Goal: Communication & Community: Answer question/provide support

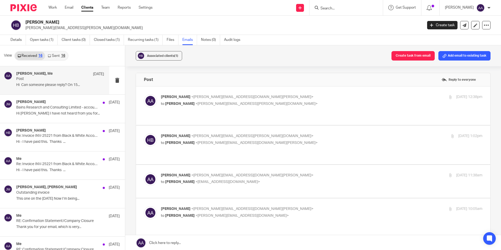
scroll to position [87, 0]
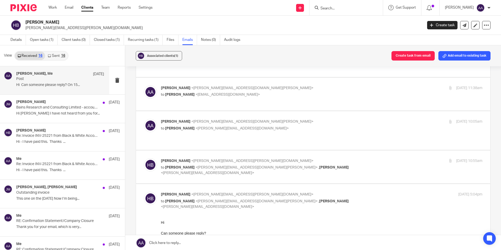
click at [341, 9] on input "Search" at bounding box center [343, 8] width 47 height 5
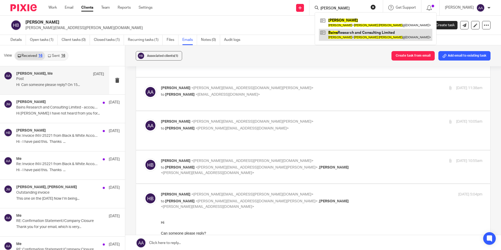
type input "herminder bains"
click at [350, 34] on link at bounding box center [376, 35] width 114 height 12
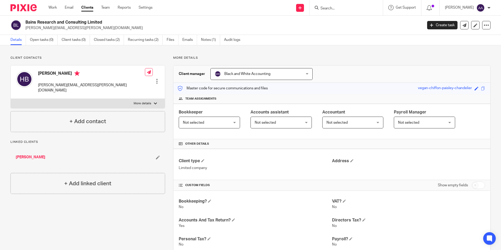
click at [456, 27] on div "Create task" at bounding box center [443, 25] width 33 height 8
click at [463, 24] on link at bounding box center [464, 25] width 8 height 8
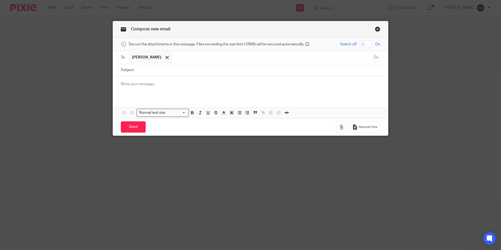
click at [377, 30] on link "Close this dialog window" at bounding box center [377, 29] width 5 height 7
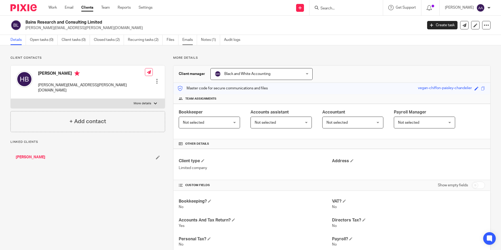
click at [187, 40] on link "Emails" at bounding box center [189, 40] width 15 height 10
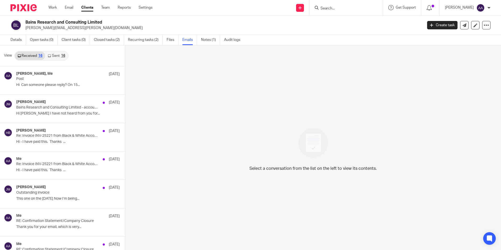
click at [59, 54] on link "Sent 16" at bounding box center [56, 56] width 23 height 8
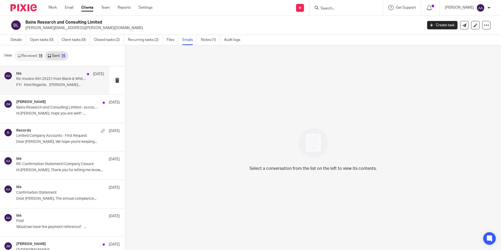
scroll to position [1, 0]
click at [55, 77] on p "Re: Invoice INV-25221 from Black & White Accounting Limited for Bains Research …" at bounding box center [51, 78] width 70 height 4
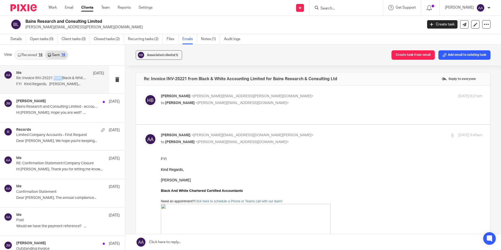
scroll to position [0, 0]
click at [178, 97] on span "Herminder Bains" at bounding box center [176, 96] width 30 height 4
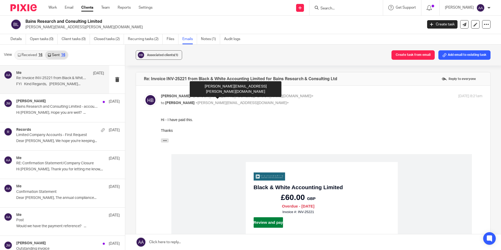
click at [200, 95] on span "<herminder.bains@outlook.com>" at bounding box center [252, 96] width 122 height 4
checkbox input "false"
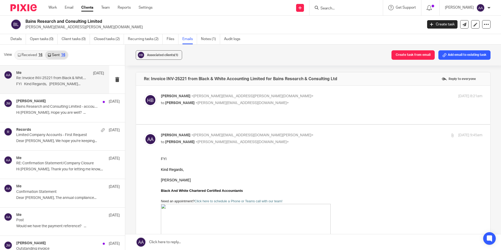
click at [35, 52] on link "Received 16" at bounding box center [30, 55] width 30 height 8
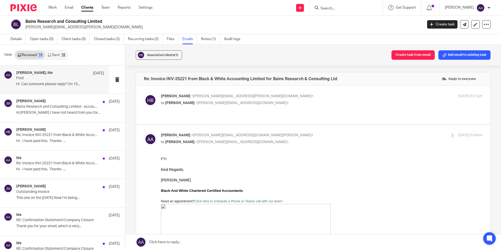
click at [48, 79] on p "Post" at bounding box center [51, 78] width 70 height 4
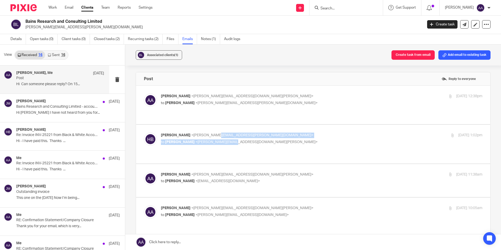
click at [230, 134] on div "Herminder Bains <herminder.bains@outlook.com> to Adam Abdulla <adam@blackandwhi…" at bounding box center [268, 139] width 214 height 12
drag, startPoint x: 230, startPoint y: 134, endPoint x: 226, endPoint y: 98, distance: 36.7
click at [226, 98] on p "Adam Abdulla <adam@blackandwhiteaccounting.co.uk>" at bounding box center [268, 97] width 214 height 6
click at [208, 173] on span "<adam@blackandwhiteaccounting.co.uk>" at bounding box center [252, 175] width 122 height 4
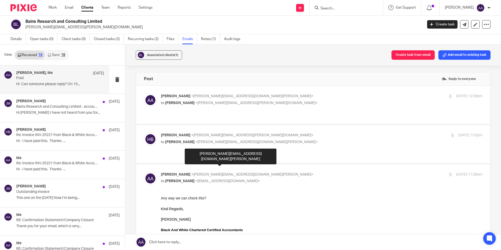
drag, startPoint x: 208, startPoint y: 163, endPoint x: 214, endPoint y: 170, distance: 9.3
click at [215, 172] on div "Adam Abdulla <adam@blackandwhiteaccounting.co.uk> to Mehreen Ajaz <mehreen@blac…" at bounding box center [268, 178] width 214 height 12
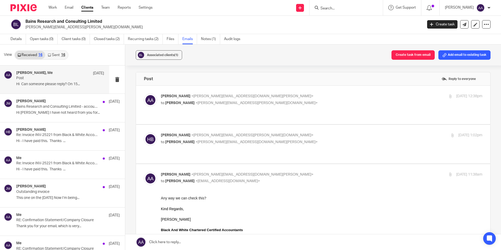
drag, startPoint x: 214, startPoint y: 170, endPoint x: 201, endPoint y: 168, distance: 13.9
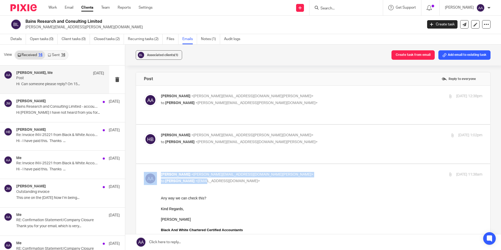
drag, startPoint x: 201, startPoint y: 168, endPoint x: 197, endPoint y: 170, distance: 4.6
click at [197, 179] on span "<mehreen@blackandwhiteaccounting.co.uk>" at bounding box center [228, 181] width 64 height 4
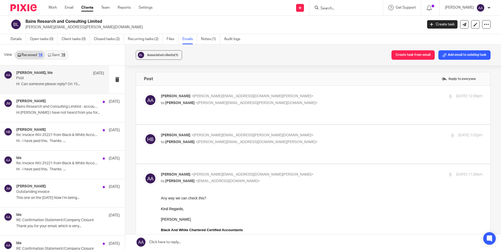
click at [269, 179] on p "to Mehreen Ajaz <mehreen@blackandwhiteaccounting.co.uk>" at bounding box center [268, 182] width 214 height 6
checkbox input "false"
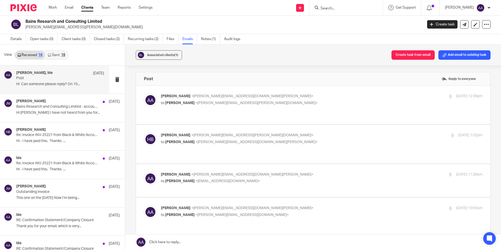
scroll to position [87, 0]
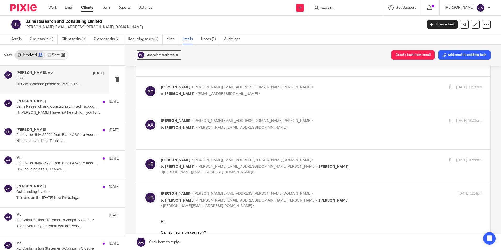
click at [240, 158] on span "<herminder.bains@outlook.com>" at bounding box center [252, 160] width 122 height 4
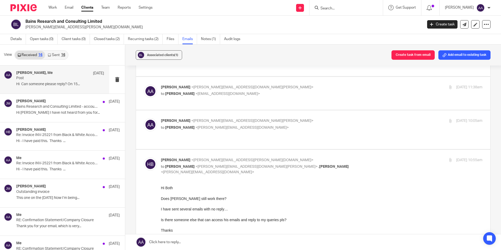
scroll to position [0, 0]
click at [241, 158] on div "Herminder Bains <herminder.bains@outlook.com> to Adam Abdulla <adam@blackandwhi…" at bounding box center [268, 167] width 214 height 18
checkbox input "false"
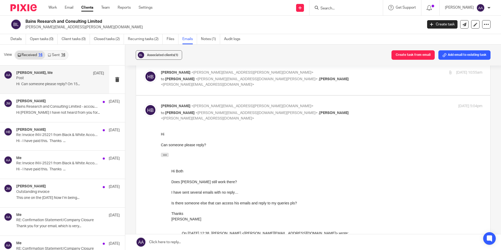
click at [235, 104] on div "Herminder Bains <herminder.bains@outlook.com> to Adam Abdulla <adam@blackandwhi…" at bounding box center [268, 113] width 214 height 18
checkbox input "false"
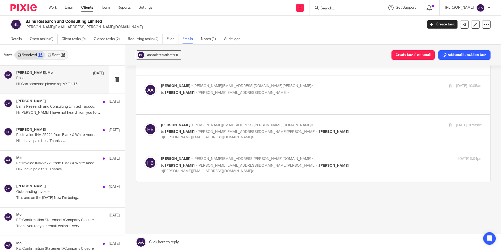
scroll to position [106, 0]
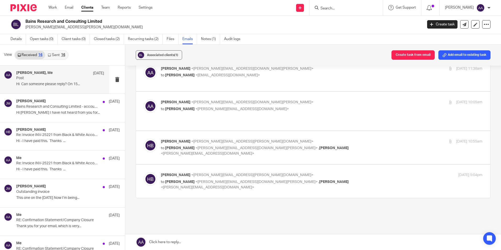
click at [359, 8] on input "Search" at bounding box center [343, 8] width 47 height 5
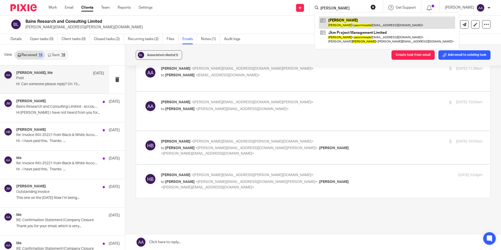
type input "jason meade"
click at [363, 19] on link at bounding box center [387, 23] width 136 height 12
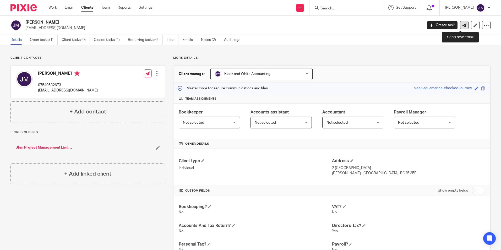
click at [460, 25] on link at bounding box center [464, 25] width 8 height 8
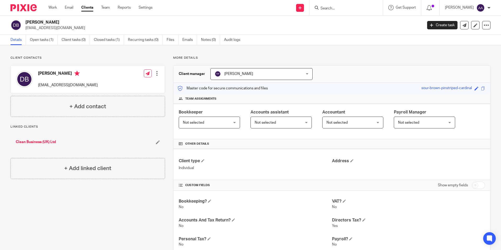
click at [335, 6] on input "Search" at bounding box center [343, 8] width 47 height 5
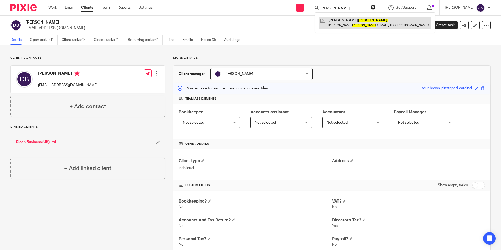
type input "[PERSON_NAME]"
click at [347, 22] on link at bounding box center [375, 23] width 112 height 12
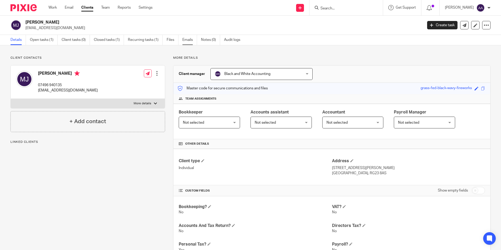
click at [196, 39] on link "Emails" at bounding box center [189, 40] width 15 height 10
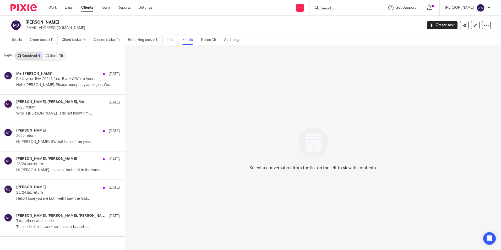
click at [56, 54] on link "Sent 15" at bounding box center [54, 56] width 23 height 8
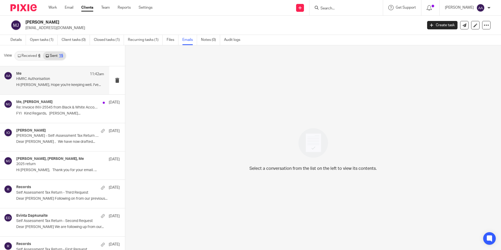
click at [50, 79] on p "HMRC Authorisation" at bounding box center [51, 79] width 70 height 4
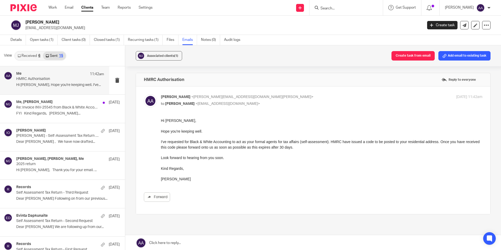
drag, startPoint x: 320, startPoint y: 249, endPoint x: 175, endPoint y: 132, distance: 186.3
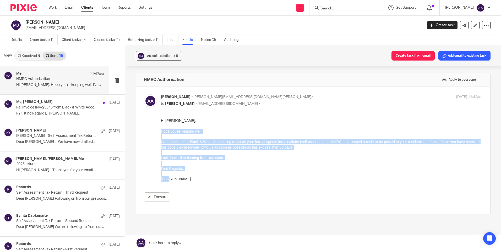
drag, startPoint x: 162, startPoint y: 131, endPoint x: 209, endPoint y: 177, distance: 65.8
click at [209, 177] on div "Hi Michael, Hope you're keeping well. I've requested for Black & White Accounti…" at bounding box center [322, 150] width 322 height 64
copy div "Hope you're keeping well. I've requested for Black & White Accounting to act as…"
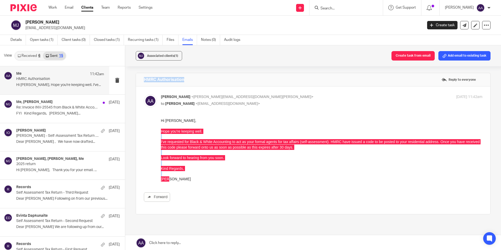
click at [273, 66] on div "Associated clients (1) Create task from email Add email to existing task HMRC A…" at bounding box center [313, 148] width 376 height 206
drag, startPoint x: 273, startPoint y: 66, endPoint x: 245, endPoint y: 91, distance: 38.2
click at [245, 91] on label at bounding box center [313, 151] width 354 height 128
click at [144, 94] on input "checkbox" at bounding box center [144, 94] width 0 height 0
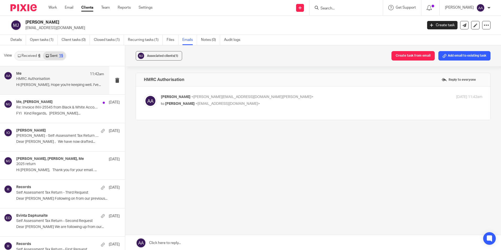
click at [168, 100] on p "Adam Abdulla <adam@blackandwhiteaccounting.co.uk>" at bounding box center [268, 97] width 214 height 6
drag, startPoint x: 168, startPoint y: 100, endPoint x: 187, endPoint y: 105, distance: 20.4
click at [187, 104] on span "Michael Jacobs" at bounding box center [180, 104] width 30 height 4
checkbox input "true"
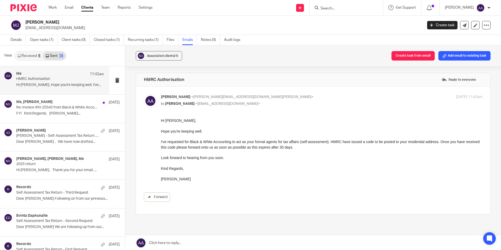
drag, startPoint x: 320, startPoint y: 248, endPoint x: 194, endPoint y: 137, distance: 167.9
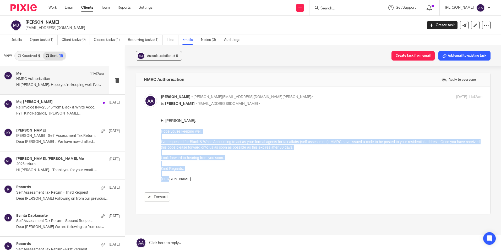
drag, startPoint x: 161, startPoint y: 130, endPoint x: 197, endPoint y: 178, distance: 60.3
click at [197, 178] on div "Hi Michael, Hope you're keeping well. I've requested for Black & White Accounti…" at bounding box center [322, 150] width 322 height 64
copy div "Hope you're keeping well. I've requested for Black & White Accounting to act as…"
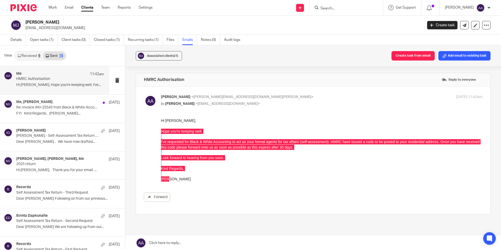
click at [321, 12] on div at bounding box center [346, 7] width 73 height 15
click at [337, 7] on input "Search" at bounding box center [343, 8] width 47 height 5
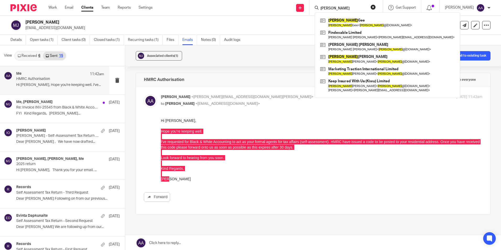
type input "denise"
click at [343, 16] on div "Denise Gee Denise Gee < denise @findexable.com > Findexable Limited Simon Neil …" at bounding box center [388, 55] width 146 height 86
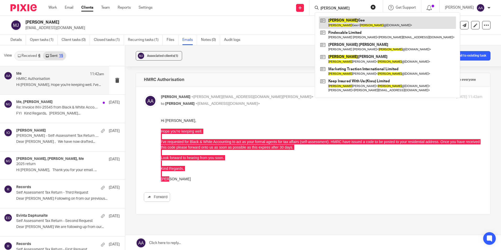
click at [344, 21] on link at bounding box center [387, 23] width 137 height 12
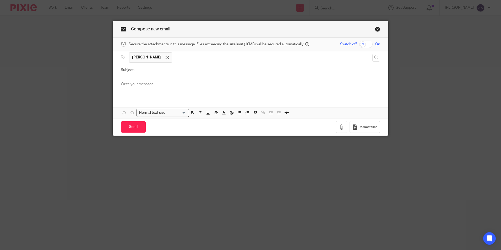
click at [165, 75] on input "Subject:" at bounding box center [258, 70] width 243 height 12
type input "HMRC Agent Authorisation"
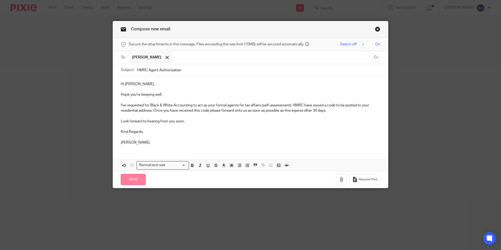
click at [136, 176] on input "Send" at bounding box center [133, 179] width 25 height 11
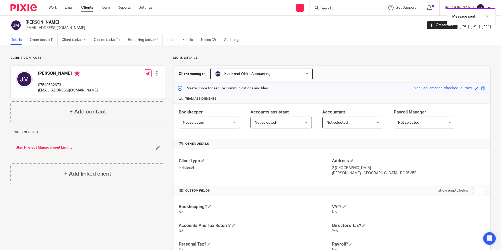
click at [344, 9] on div "Message sent." at bounding box center [373, 15] width 245 height 20
click at [341, 2] on div at bounding box center [346, 7] width 73 height 15
click at [340, 6] on form at bounding box center [348, 7] width 56 height 7
click at [341, 7] on input "Search" at bounding box center [343, 8] width 47 height 5
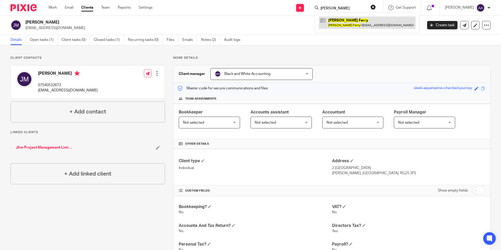
type input "[PERSON_NAME]"
click at [332, 21] on link at bounding box center [367, 23] width 97 height 12
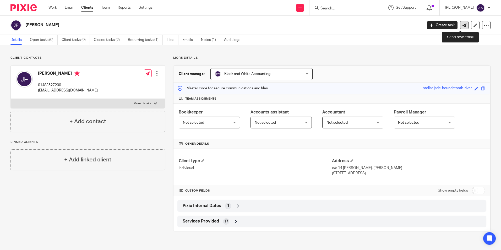
click at [460, 22] on link at bounding box center [464, 25] width 8 height 8
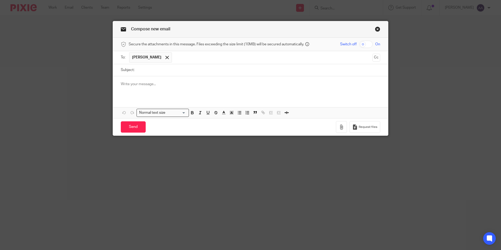
click at [176, 67] on input "Subject:" at bounding box center [258, 70] width 243 height 12
type input "HMRC Agent Authorisation"
click at [166, 81] on div at bounding box center [250, 86] width 275 height 20
paste div
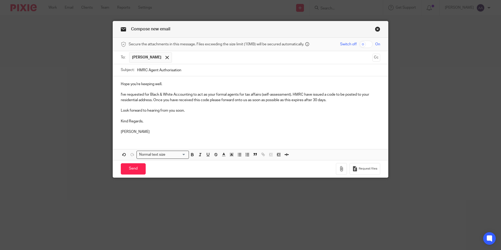
click at [121, 83] on p "Hope you're keeping well." at bounding box center [251, 84] width 260 height 5
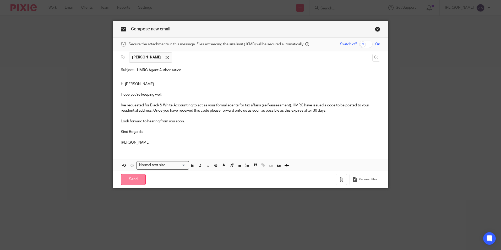
click at [130, 180] on input "Send" at bounding box center [133, 179] width 25 height 11
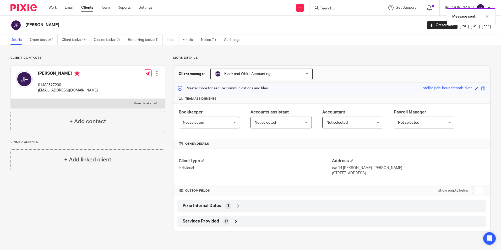
click at [349, 7] on div "Message sent." at bounding box center [373, 15] width 245 height 20
click at [342, 10] on div "Message sent." at bounding box center [373, 15] width 245 height 20
click at [334, 7] on div "Message sent." at bounding box center [373, 15] width 245 height 20
click at [489, 17] on div at bounding box center [483, 16] width 14 height 6
click at [338, 9] on input "Search" at bounding box center [343, 8] width 47 height 5
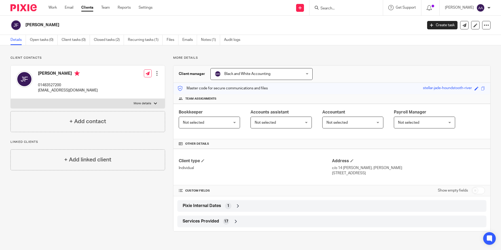
type input "r"
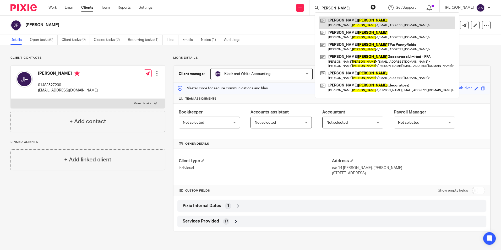
type input "turner"
click at [359, 24] on link at bounding box center [387, 23] width 136 height 12
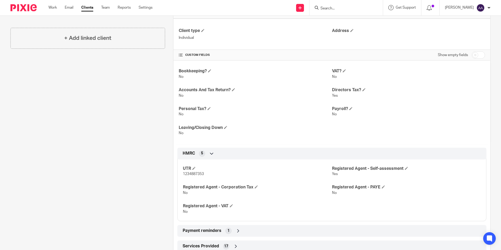
scroll to position [147, 0]
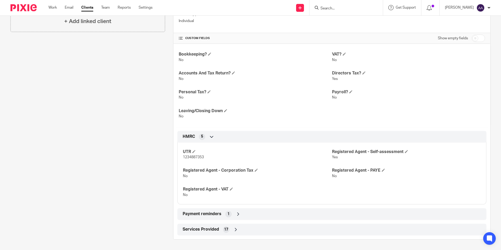
drag, startPoint x: 180, startPoint y: 154, endPoint x: 204, endPoint y: 158, distance: 23.6
click at [204, 158] on div "UTR 1234887353 Registered Agent - Self-assessment Yes Registered Agent - Corpor…" at bounding box center [331, 172] width 309 height 66
click at [183, 156] on span "1234887353" at bounding box center [193, 157] width 21 height 4
drag, startPoint x: 181, startPoint y: 157, endPoint x: 207, endPoint y: 158, distance: 25.2
click at [207, 158] on p "1234887353" at bounding box center [257, 157] width 149 height 5
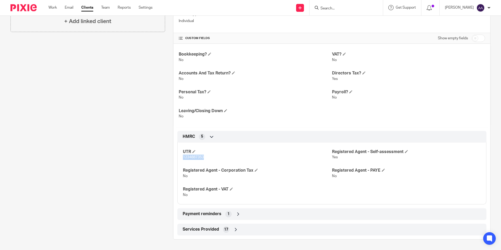
copy span "1234887353"
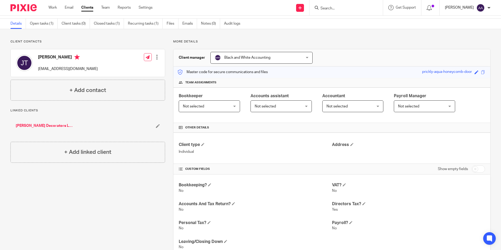
scroll to position [0, 0]
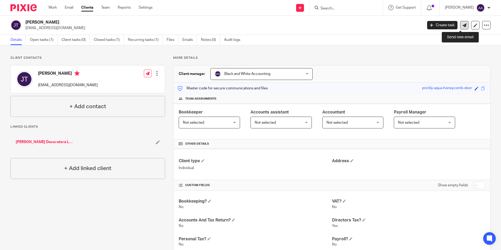
click at [463, 24] on icon at bounding box center [465, 25] width 4 height 4
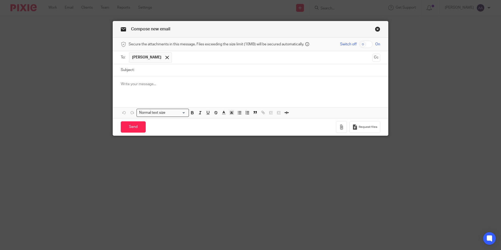
click at [147, 68] on input "Subject:" at bounding box center [258, 70] width 243 height 12
type input "HMRC Agent Authorisation"
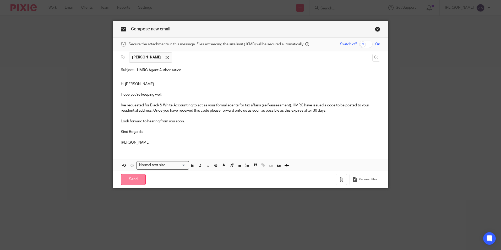
click at [134, 175] on input "Send" at bounding box center [133, 179] width 25 height 11
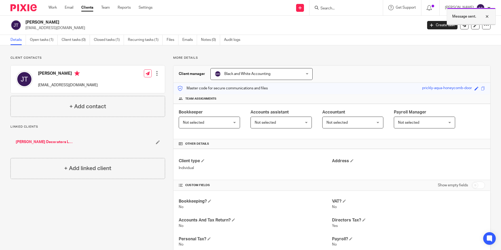
click at [489, 16] on div at bounding box center [483, 16] width 14 height 6
click at [351, 6] on div "Message sent." at bounding box center [373, 15] width 245 height 20
click at [349, 9] on input "Search" at bounding box center [343, 8] width 47 height 5
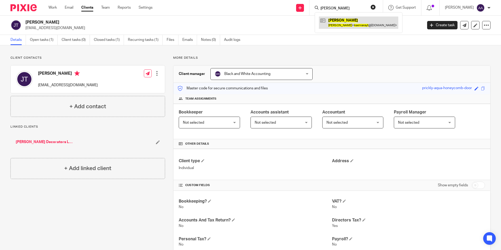
type input "ksenia rayt"
click at [376, 26] on link at bounding box center [358, 23] width 79 height 12
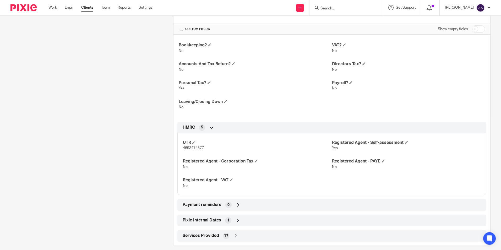
scroll to position [163, 0]
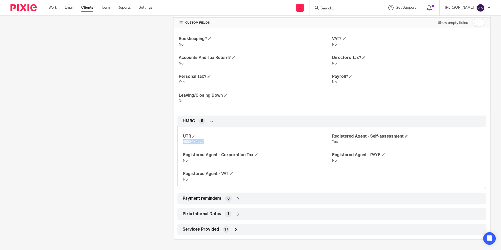
drag, startPoint x: 181, startPoint y: 142, endPoint x: 212, endPoint y: 141, distance: 31.0
click at [212, 141] on div "UTR 4693474577 Registered Agent - Self-assessment Yes Registered Agent - Corpor…" at bounding box center [331, 156] width 309 height 66
copy span "4693474577"
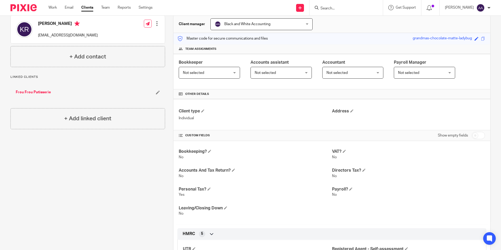
scroll to position [0, 0]
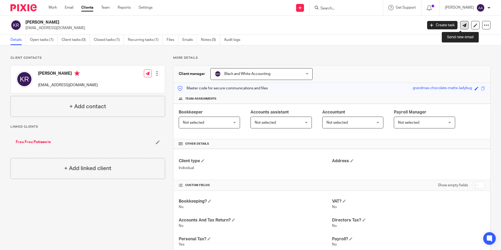
click at [463, 24] on icon at bounding box center [465, 25] width 4 height 4
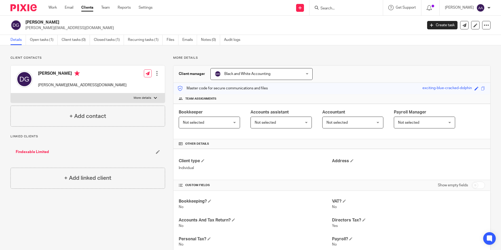
click at [179, 41] on ul "Details Open tasks (1) Client tasks (0) Closed tasks (1) Recurring tasks (1) Fi…" at bounding box center [129, 40] width 238 height 10
click at [188, 40] on link "Emails" at bounding box center [189, 40] width 15 height 10
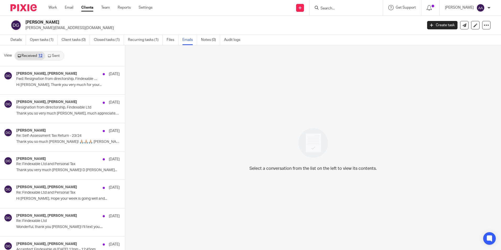
click at [54, 53] on link "Sent" at bounding box center [54, 56] width 18 height 8
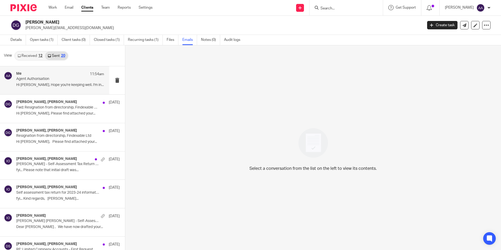
scroll to position [1, 0]
click at [53, 82] on p "Hi [PERSON_NAME], Hope you're keeping well. I'm in..." at bounding box center [60, 84] width 88 height 4
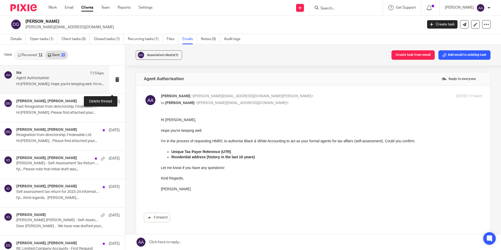
scroll to position [0, 0]
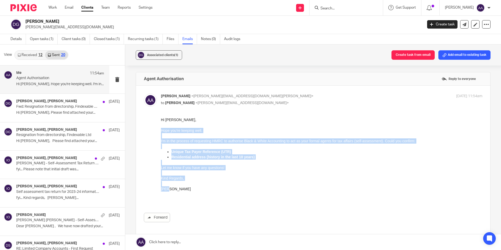
drag, startPoint x: 161, startPoint y: 131, endPoint x: 192, endPoint y: 180, distance: 57.9
click at [204, 190] on div "Hi Denise, Hope you're keeping well. I'm in the process of requesting HMRC to a…" at bounding box center [322, 159] width 322 height 85
copy div "Hope you're keeping well. I'm in the process of requesting HMRC to authorise Bl…"
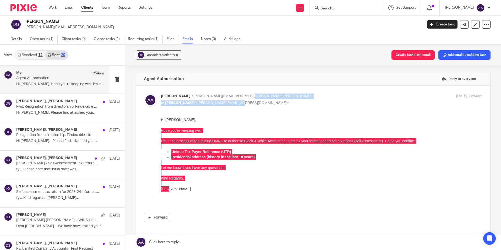
click at [245, 101] on div "Adam Abdulla <adam@blackandwhiteaccounting.co.uk> to Denise Gee <denise@findexa…" at bounding box center [268, 100] width 214 height 12
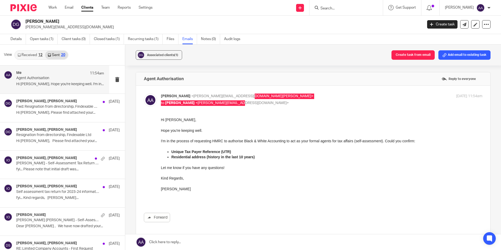
drag, startPoint x: 406, startPoint y: 218, endPoint x: 234, endPoint y: 119, distance: 198.8
click at [234, 119] on p "Hi Denise," at bounding box center [322, 119] width 322 height 5
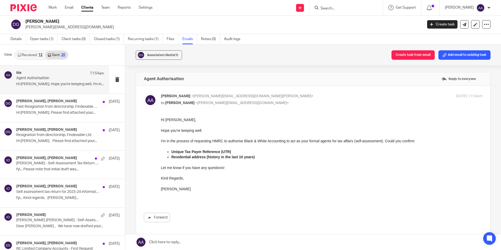
click at [293, 71] on div "Associated clients (1) Create task from email Add email to existing task Agent …" at bounding box center [313, 148] width 376 height 206
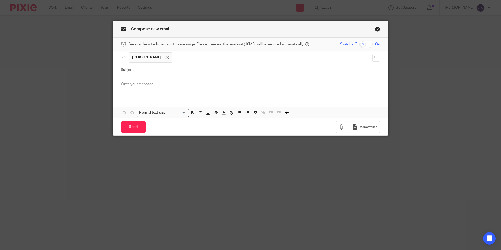
click at [153, 67] on input "Subject:" at bounding box center [258, 70] width 243 height 12
type input "HMRC Agent Authorisation"
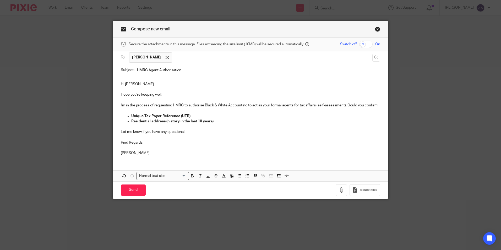
click at [198, 116] on p "Unique Tax Payer Reference (UTR)" at bounding box center [255, 116] width 249 height 5
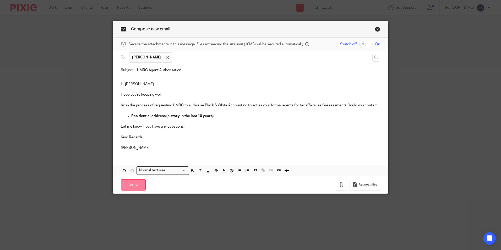
click at [132, 180] on input "Send" at bounding box center [133, 184] width 25 height 11
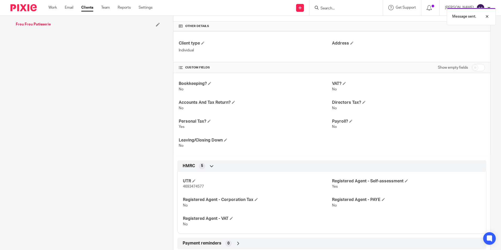
scroll to position [163, 0]
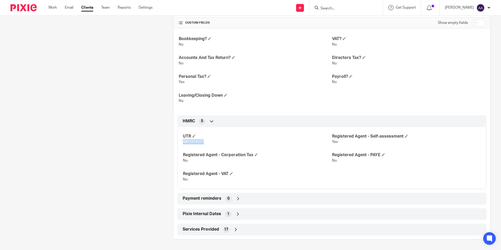
drag, startPoint x: 181, startPoint y: 142, endPoint x: 208, endPoint y: 144, distance: 26.6
click at [208, 144] on div "UTR 4693474577 Registered Agent - Self-assessment Yes Registered Agent - Corpor…" at bounding box center [331, 156] width 309 height 66
copy span "4693474577"
click at [97, 120] on div "Client contacts [PERSON_NAME] [EMAIL_ADDRESS][DOMAIN_NAME] Edit contact Create …" at bounding box center [83, 66] width 163 height 346
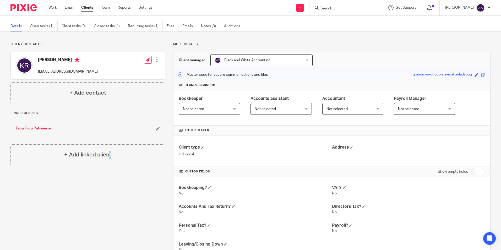
scroll to position [0, 0]
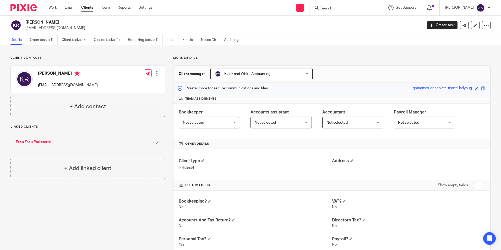
click at [86, 211] on div "Client contacts [PERSON_NAME] [EMAIL_ADDRESS][DOMAIN_NAME] Edit contact Create …" at bounding box center [83, 229] width 163 height 346
drag, startPoint x: 346, startPoint y: 4, endPoint x: 344, endPoint y: 7, distance: 3.0
click at [346, 4] on form at bounding box center [348, 7] width 56 height 7
click at [344, 7] on input "Search" at bounding box center [343, 8] width 47 height 5
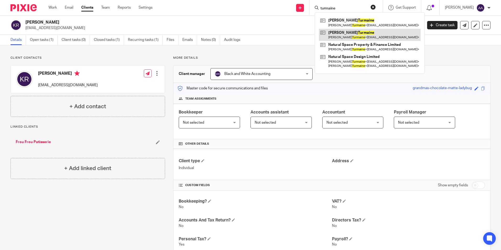
type input "turmaine"
click at [358, 35] on link at bounding box center [370, 35] width 102 height 12
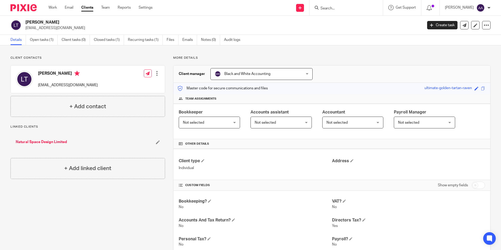
click at [148, 57] on p "Client contacts" at bounding box center [87, 58] width 155 height 4
drag, startPoint x: 148, startPoint y: 57, endPoint x: 212, endPoint y: 47, distance: 64.8
click at [148, 57] on p "Client contacts" at bounding box center [87, 58] width 155 height 4
click at [265, 48] on div "Client contacts Louise Turmaine lturmaine_01@hotmail.com Edit contact Create cl…" at bounding box center [250, 221] width 501 height 352
click at [263, 52] on div "Client contacts Louise Turmaine lturmaine_01@hotmail.com Edit contact Create cl…" at bounding box center [250, 221] width 501 height 352
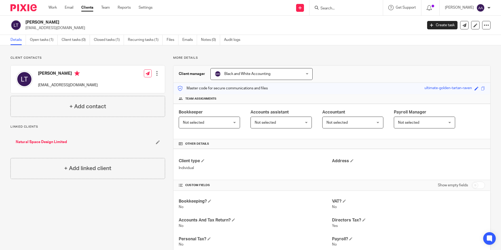
click at [263, 52] on div "Client contacts Louise Turmaine lturmaine_01@hotmail.com Edit contact Create cl…" at bounding box center [250, 221] width 501 height 352
click at [211, 55] on div "Client contacts Louise Turmaine lturmaine_01@hotmail.com Edit contact Create cl…" at bounding box center [250, 221] width 501 height 352
click at [42, 38] on link "Open tasks (1)" at bounding box center [44, 40] width 28 height 10
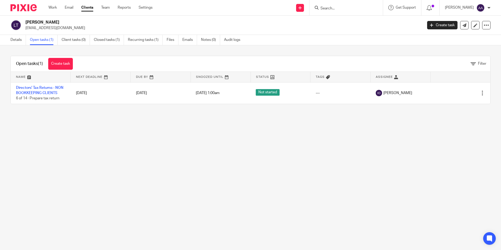
click at [21, 38] on link "Details" at bounding box center [17, 40] width 15 height 10
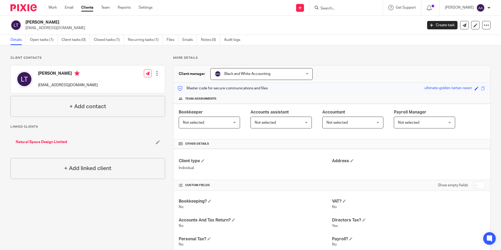
drag, startPoint x: 18, startPoint y: 23, endPoint x: 293, endPoint y: 60, distance: 277.6
click at [293, 60] on div "More details Client manager Black and White Accounting Black and White Accounti…" at bounding box center [328, 221] width 326 height 331
click at [293, 60] on p "More details" at bounding box center [331, 58] width 317 height 4
click at [256, 50] on div "Client contacts [PERSON_NAME] [EMAIL_ADDRESS][DOMAIN_NAME] Edit contact Create …" at bounding box center [250, 221] width 501 height 352
click at [185, 50] on div "Client contacts [PERSON_NAME] [EMAIL_ADDRESS][DOMAIN_NAME] Edit contact Create …" at bounding box center [250, 221] width 501 height 352
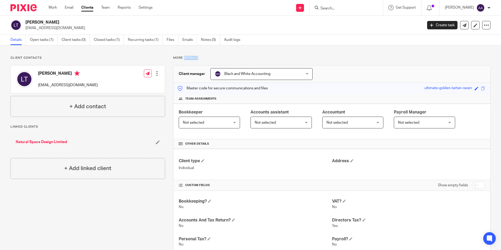
click at [185, 50] on div "Client contacts Louise Turmaine lturmaine_01@hotmail.com Edit contact Create cl…" at bounding box center [250, 221] width 501 height 352
drag, startPoint x: 185, startPoint y: 50, endPoint x: 167, endPoint y: 50, distance: 17.8
click at [167, 50] on div "Client contacts Louise Turmaine lturmaine_01@hotmail.com Edit contact Create cl…" at bounding box center [250, 221] width 501 height 352
drag, startPoint x: 170, startPoint y: 55, endPoint x: 207, endPoint y: 58, distance: 37.6
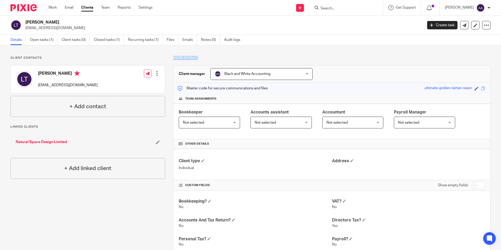
click at [207, 58] on div "Client contacts Louise Turmaine lturmaine_01@hotmail.com Edit contact Create cl…" at bounding box center [250, 221] width 501 height 352
drag, startPoint x: 207, startPoint y: 58, endPoint x: 180, endPoint y: 57, distance: 26.8
click at [180, 57] on p "More details" at bounding box center [331, 58] width 317 height 4
drag, startPoint x: 180, startPoint y: 57, endPoint x: 169, endPoint y: 56, distance: 11.3
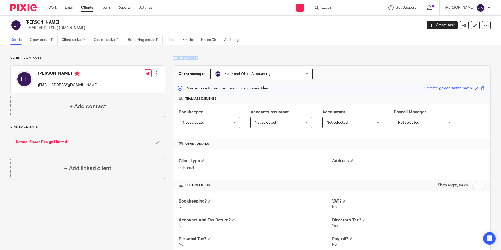
click at [169, 56] on div "More details Client manager Black and White Accounting Black and White Accounti…" at bounding box center [328, 221] width 326 height 331
click at [336, 6] on input "Search" at bounding box center [343, 8] width 47 height 5
click at [286, 24] on h2 "[PERSON_NAME]" at bounding box center [182, 23] width 315 height 6
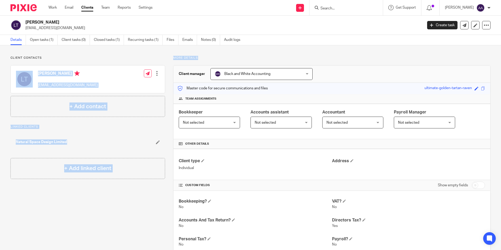
drag, startPoint x: 142, startPoint y: 55, endPoint x: 324, endPoint y: 44, distance: 182.2
click at [320, 45] on main "Louise Turmaine lturmaine_01@hotmail.com Create task Update from Companies Hous…" at bounding box center [250, 125] width 501 height 250
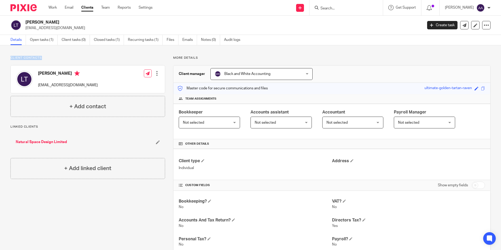
click at [120, 58] on p "Client contacts" at bounding box center [87, 58] width 155 height 4
click at [76, 56] on div "Client contacts [PERSON_NAME] [EMAIL_ADDRESS][DOMAIN_NAME] Edit contact Create …" at bounding box center [250, 221] width 501 height 352
drag, startPoint x: 173, startPoint y: 57, endPoint x: 202, endPoint y: 52, distance: 29.1
click at [202, 52] on div "Client contacts [PERSON_NAME] [EMAIL_ADDRESS][DOMAIN_NAME] Edit contact Create …" at bounding box center [250, 221] width 501 height 352
click at [145, 53] on div "Client contacts [PERSON_NAME] [EMAIL_ADDRESS][DOMAIN_NAME] Edit contact Create …" at bounding box center [250, 221] width 501 height 352
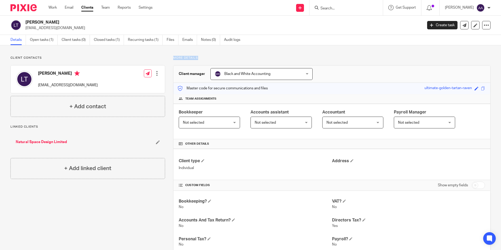
drag, startPoint x: 173, startPoint y: 57, endPoint x: 197, endPoint y: 58, distance: 24.9
click at [197, 58] on p "More details" at bounding box center [331, 58] width 317 height 4
drag, startPoint x: 197, startPoint y: 58, endPoint x: 171, endPoint y: 58, distance: 26.5
click at [171, 58] on div "More details Client manager Black and White Accounting Black and White Accounti…" at bounding box center [328, 221] width 326 height 331
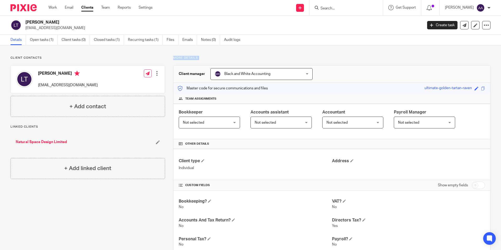
click at [171, 58] on div "More details Client manager Black and White Accounting Black and White Accounti…" at bounding box center [328, 221] width 326 height 331
drag, startPoint x: 287, startPoint y: 61, endPoint x: 279, endPoint y: 60, distance: 7.3
click at [287, 61] on div "More details Client manager Black and White Accounting Black and White Accounti…" at bounding box center [328, 221] width 326 height 331
click at [242, 45] on div "Client contacts Louise Turmaine lturmaine_01@hotmail.com Edit contact Create cl…" at bounding box center [250, 221] width 501 height 352
click at [243, 46] on div "Client contacts Louise Turmaine lturmaine_01@hotmail.com Edit contact Create cl…" at bounding box center [250, 221] width 501 height 352
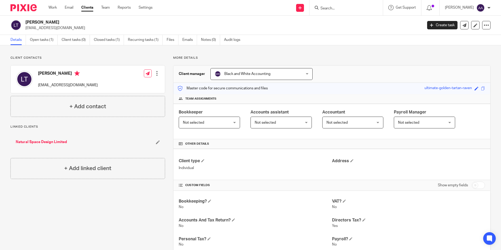
click at [214, 57] on p "More details" at bounding box center [331, 58] width 317 height 4
click at [460, 26] on link at bounding box center [464, 25] width 8 height 8
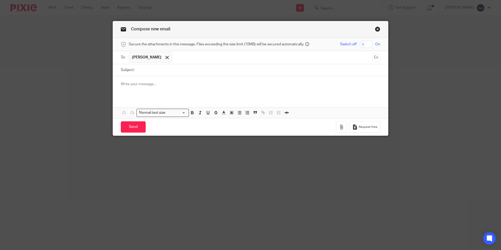
click at [195, 65] on input "Subject:" at bounding box center [258, 70] width 243 height 12
type input "A"
type input "HMRC Agent Authorisation"
click at [169, 80] on div at bounding box center [250, 86] width 275 height 20
drag, startPoint x: 180, startPoint y: 109, endPoint x: 180, endPoint y: 113, distance: 3.9
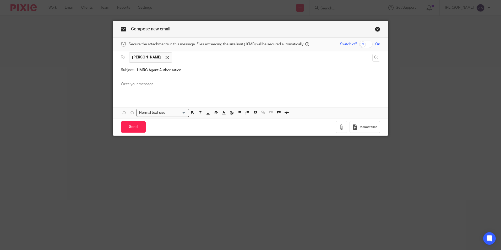
click at [180, 112] on div "Normal text size" at bounding box center [162, 112] width 50 height 7
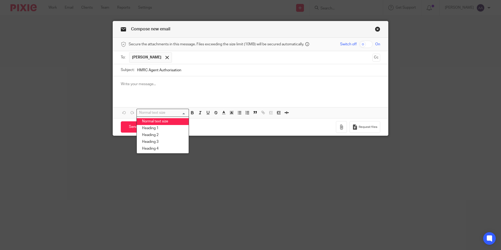
click at [148, 93] on div at bounding box center [250, 86] width 275 height 20
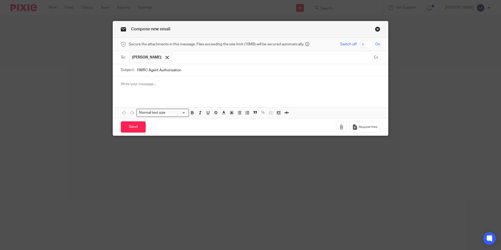
click at [159, 82] on p at bounding box center [251, 84] width 260 height 5
click at [179, 87] on div at bounding box center [250, 86] width 275 height 20
drag, startPoint x: 191, startPoint y: 82, endPoint x: 188, endPoint y: 85, distance: 4.3
click at [188, 85] on p at bounding box center [251, 84] width 260 height 5
click at [185, 84] on p at bounding box center [251, 84] width 260 height 5
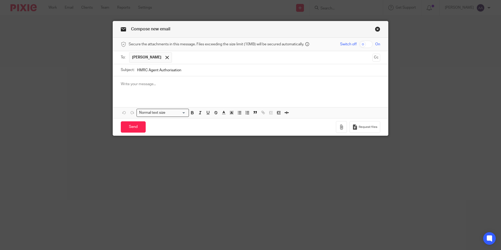
click at [149, 87] on p at bounding box center [251, 84] width 260 height 5
drag, startPoint x: 149, startPoint y: 87, endPoint x: 145, endPoint y: 89, distance: 4.1
click at [145, 89] on div at bounding box center [250, 86] width 275 height 20
click at [168, 93] on div at bounding box center [250, 86] width 275 height 20
click at [170, 91] on div at bounding box center [250, 86] width 275 height 20
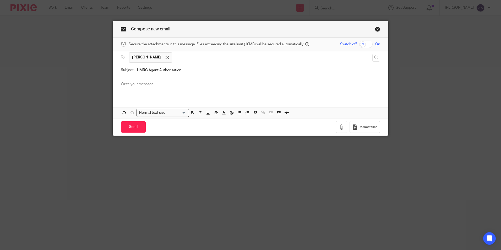
drag, startPoint x: 170, startPoint y: 91, endPoint x: 166, endPoint y: 95, distance: 5.2
click at [168, 99] on div "Attachments Normal text size Loading... Remove Edit" at bounding box center [250, 97] width 275 height 42
click at [161, 79] on div at bounding box center [250, 86] width 275 height 20
click at [176, 87] on div at bounding box center [250, 86] width 275 height 20
click at [195, 96] on div at bounding box center [250, 86] width 275 height 20
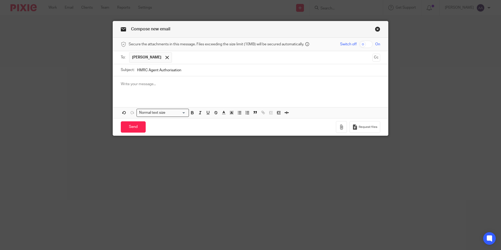
click at [184, 92] on div at bounding box center [250, 86] width 275 height 20
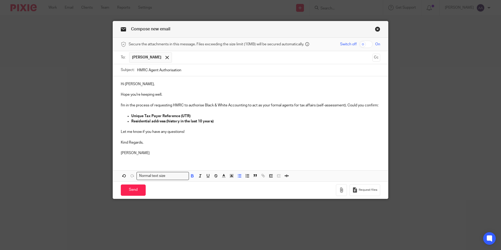
click at [197, 114] on p "Unique Tax Payer Reference (UTR)" at bounding box center [255, 116] width 249 height 5
click at [211, 120] on strong "Residential address (history in the last 10 years)" at bounding box center [172, 122] width 82 height 4
click at [212, 121] on strong "Residential address (history in the last 10 years)" at bounding box center [172, 122] width 82 height 4
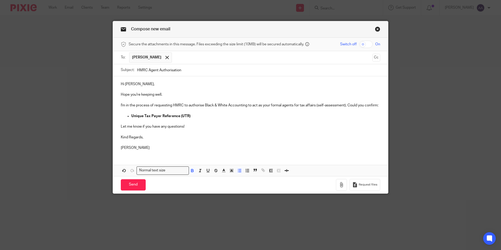
click at [162, 138] on p "Kind Regards," at bounding box center [251, 137] width 260 height 5
drag, startPoint x: 130, startPoint y: 194, endPoint x: 132, endPoint y: 183, distance: 10.6
click at [130, 193] on div "Compose new email Secure the attachments in this message. Files exceeding the s…" at bounding box center [250, 125] width 501 height 250
click at [132, 183] on input "Send" at bounding box center [133, 184] width 25 height 11
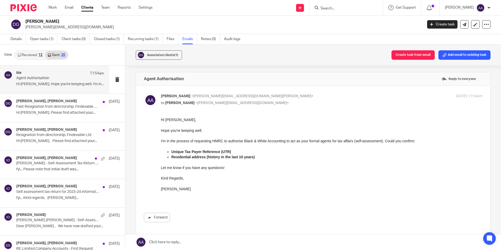
click at [331, 11] on input "Search" at bounding box center [343, 8] width 47 height 5
drag, startPoint x: 321, startPoint y: 248, endPoint x: 167, endPoint y: 131, distance: 193.2
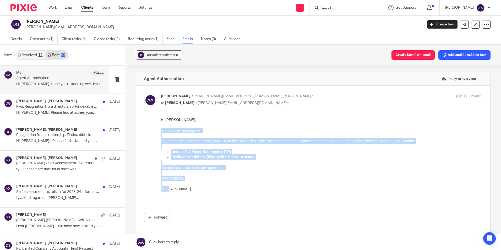
drag, startPoint x: 161, startPoint y: 130, endPoint x: 202, endPoint y: 187, distance: 69.8
click at [202, 187] on div "Hi [PERSON_NAME], Hope you're keeping well. I'm in the process of requesting HM…" at bounding box center [322, 159] width 322 height 85
copy div "Hope you're keeping well. I'm in the process of requesting HMRC to authorise Bl…"
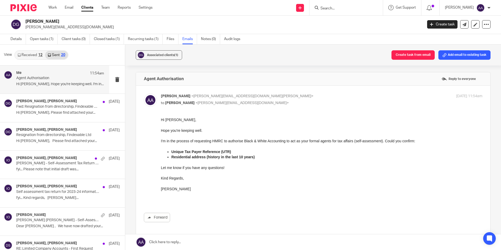
click at [260, 127] on div "Hi [PERSON_NAME], Hope you're keeping well. I'm in the process of requesting HM…" at bounding box center [322, 159] width 322 height 85
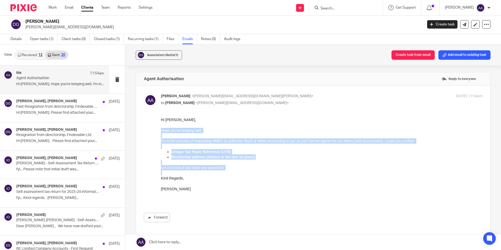
drag, startPoint x: 161, startPoint y: 129, endPoint x: 188, endPoint y: 186, distance: 62.6
click at [188, 186] on div "Hi [PERSON_NAME], Hope you're keeping well. I'm in the process of requesting HM…" at bounding box center [322, 159] width 322 height 85
copy div "Hope you're keeping well. I'm in the process of requesting HMRC to authorise Bl…"
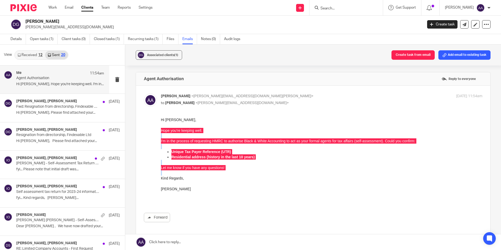
click at [346, 10] on input "Search" at bounding box center [343, 8] width 47 height 5
click at [363, 10] on input "Search" at bounding box center [343, 8] width 47 height 5
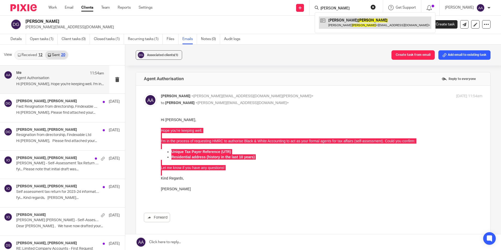
type input "[PERSON_NAME]"
click at [355, 22] on link at bounding box center [375, 23] width 112 height 12
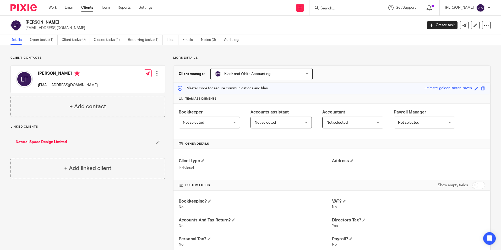
click at [365, 7] on input "Search" at bounding box center [343, 8] width 47 height 5
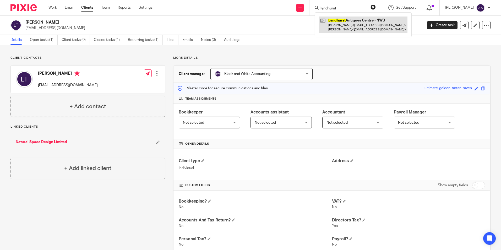
type input "lyndhurst"
click at [359, 25] on link at bounding box center [363, 25] width 89 height 16
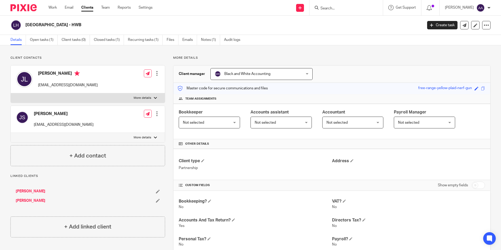
click at [314, 59] on div "More details Client manager Black and White Accounting Black and White Accounti…" at bounding box center [328, 195] width 326 height 278
drag, startPoint x: 314, startPoint y: 59, endPoint x: 350, endPoint y: 60, distance: 35.7
click at [350, 60] on div "More details Client manager Black and White Accounting Black and White Accounti…" at bounding box center [328, 195] width 326 height 278
click at [341, 13] on div at bounding box center [346, 7] width 73 height 15
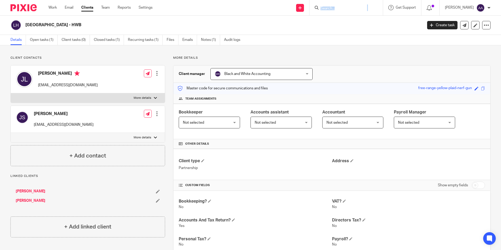
drag, startPoint x: 341, startPoint y: 13, endPoint x: 335, endPoint y: 13, distance: 6.6
click at [335, 13] on div at bounding box center [346, 7] width 73 height 15
click at [331, 10] on input "Search" at bounding box center [343, 8] width 47 height 5
click at [460, 23] on link at bounding box center [464, 25] width 8 height 8
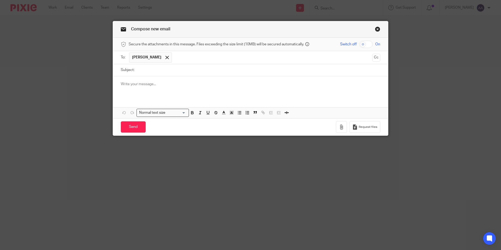
click at [184, 74] on input "Subject:" at bounding box center [258, 70] width 243 height 12
type input "h"
type input "HMRC Agent Authorisation"
click at [153, 88] on div at bounding box center [250, 86] width 275 height 20
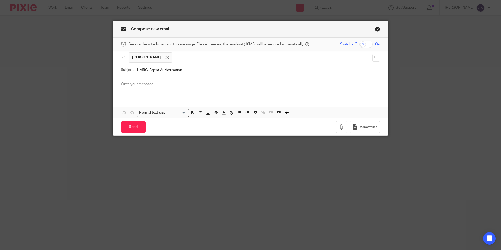
click at [82, 41] on div "Compose new email Secure the attachments in this message. Files exceeding the s…" at bounding box center [250, 125] width 501 height 250
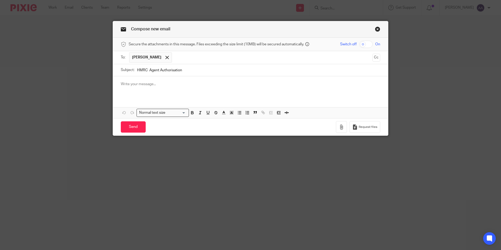
click at [121, 77] on div at bounding box center [250, 86] width 275 height 20
click at [170, 82] on p at bounding box center [251, 84] width 260 height 5
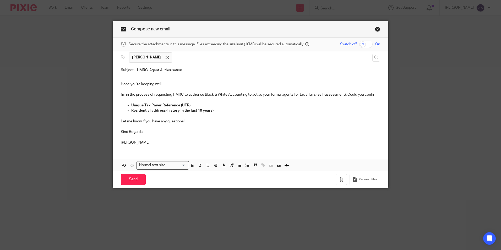
click at [163, 82] on p "Hope you're keeping well." at bounding box center [251, 84] width 260 height 5
click at [116, 85] on div "Hope you're keeping well. I'm in the process of requesting HMRC to authorise Bl…" at bounding box center [250, 112] width 275 height 73
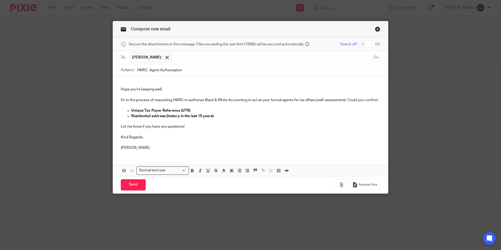
click at [125, 80] on div "Hope you're keeping well. I'm in the process of requesting HMRC to authorise Bl…" at bounding box center [250, 115] width 275 height 78
click at [122, 78] on div "Hope you're keeping well. I'm in the process of requesting HMRC to authorise Bl…" at bounding box center [250, 115] width 275 height 78
click at [121, 82] on p at bounding box center [251, 84] width 260 height 5
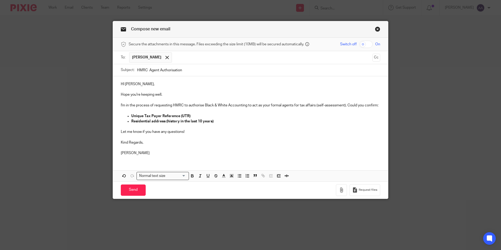
drag, startPoint x: 344, startPoint y: 103, endPoint x: 341, endPoint y: 103, distance: 3.2
click at [343, 103] on p "I'm in the process of requesting HMRC to authorise Black & White Accounting to …" at bounding box center [251, 105] width 260 height 5
click at [343, 104] on p "I'm in the process of requesting HMRC to authorise Black & White Accounting to …" at bounding box center [251, 105] width 260 height 5
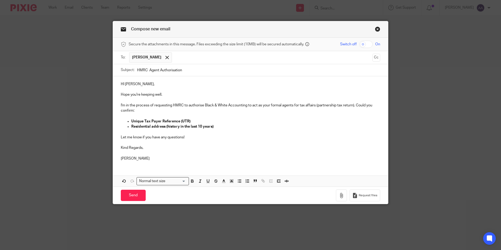
click at [341, 114] on p at bounding box center [251, 116] width 260 height 5
click at [351, 104] on p "I'm in the process of requesting HMRC to authorise Black & White Accounting to …" at bounding box center [251, 108] width 260 height 11
click at [281, 107] on p "I'm in the process of requesting HMRC to authorise Black & White Accounting to …" at bounding box center [251, 108] width 260 height 11
click at [202, 109] on p "I'm in the process of requesting HMRC to authorise Black & White Accounting to …" at bounding box center [251, 108] width 260 height 11
click at [153, 116] on p at bounding box center [251, 116] width 260 height 5
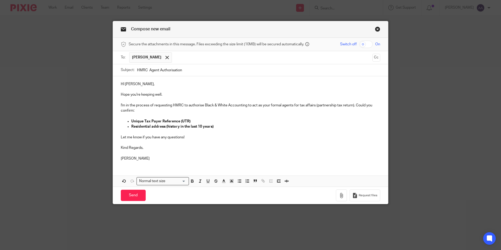
click at [162, 131] on p at bounding box center [251, 131] width 260 height 5
click at [218, 128] on p "Residential address (history in the last 10 years)" at bounding box center [255, 126] width 249 height 5
click at [163, 127] on strong "Residential address (history in the last 10 years)" at bounding box center [172, 127] width 82 height 4
drag, startPoint x: 149, startPoint y: 128, endPoint x: 147, endPoint y: 132, distance: 5.2
drag, startPoint x: 147, startPoint y: 132, endPoint x: 146, endPoint y: 125, distance: 7.1
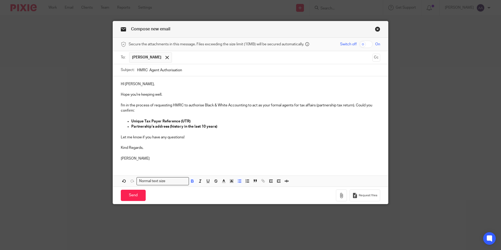
click at [166, 126] on strong "Partnership's address (history in the last 10 years)" at bounding box center [174, 127] width 86 height 4
drag, startPoint x: 169, startPoint y: 124, endPoint x: 167, endPoint y: 128, distance: 4.1
click at [167, 128] on p "Partnership's address (history in the last 10 years)" at bounding box center [255, 126] width 249 height 5
click at [167, 125] on strong "Partnership's address (history in the last 10 years)" at bounding box center [174, 127] width 86 height 4
click at [237, 127] on strong "Partnership's address that is currently registered with HMRC / (history in the …" at bounding box center [208, 127] width 155 height 4
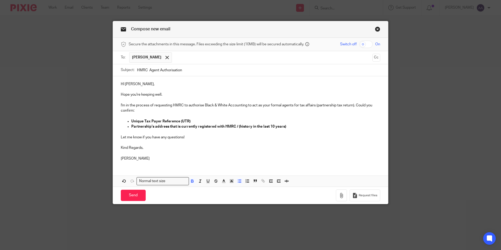
click at [238, 125] on strong "Partnership's address that is currently registered with HMRC / (history in the …" at bounding box center [208, 127] width 155 height 4
click at [128, 195] on input "Send" at bounding box center [133, 195] width 25 height 11
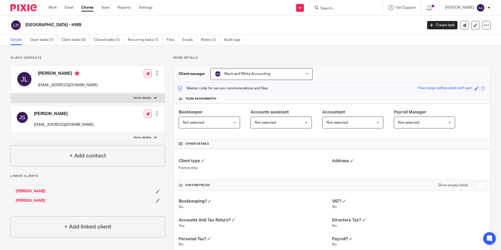
click at [346, 10] on input "Search" at bounding box center [343, 8] width 47 height 5
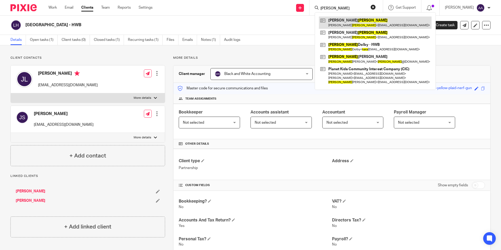
type input "[PERSON_NAME]"
click at [358, 22] on link at bounding box center [375, 23] width 113 height 12
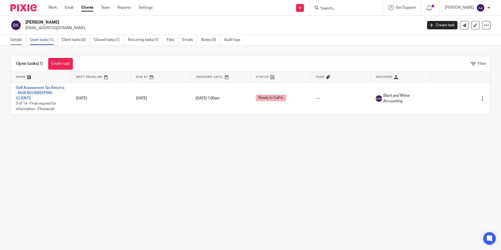
click at [19, 41] on link "Details" at bounding box center [17, 40] width 15 height 10
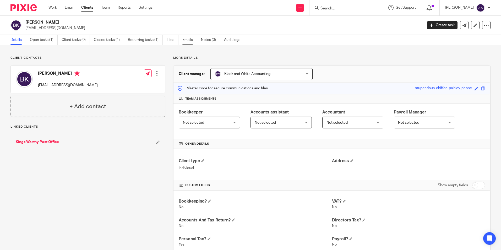
click at [193, 39] on link "Emails" at bounding box center [189, 40] width 15 height 10
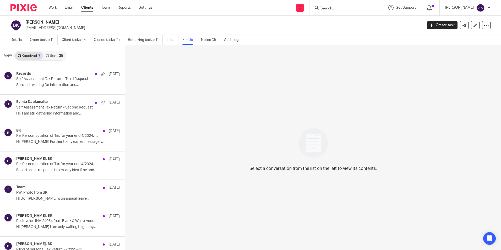
click at [55, 54] on link "Sent 25" at bounding box center [54, 56] width 23 height 8
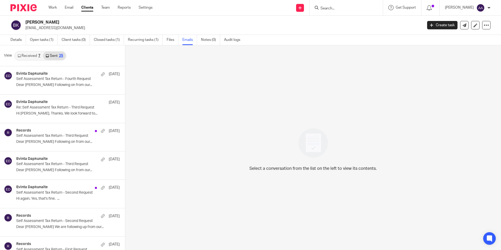
scroll to position [1, 0]
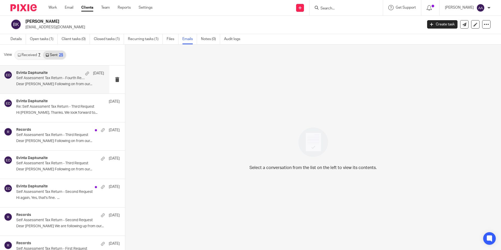
click at [53, 76] on div "Evinta Dapkunaite [DATE]" at bounding box center [60, 73] width 88 height 5
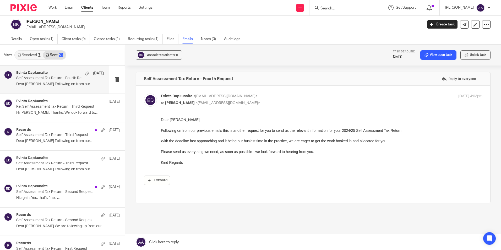
scroll to position [0, 0]
click at [244, 97] on span "<[EMAIL_ADDRESS][DOMAIN_NAME]>" at bounding box center [225, 96] width 64 height 4
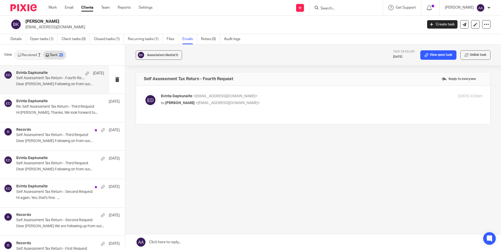
click at [236, 99] on div "Evinta Dapkunaite <[EMAIL_ADDRESS][DOMAIN_NAME]> to [PERSON_NAME] <[EMAIL_ADDRE…" at bounding box center [268, 100] width 214 height 12
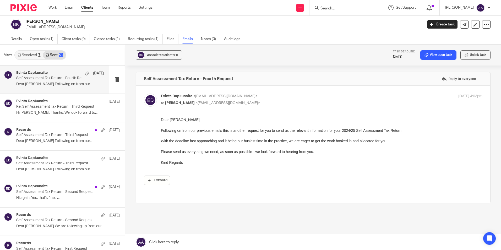
click at [236, 99] on div "Evinta Dapkunaite <[EMAIL_ADDRESS][DOMAIN_NAME]> to [PERSON_NAME] <[EMAIL_ADDRE…" at bounding box center [268, 100] width 214 height 12
checkbox input "false"
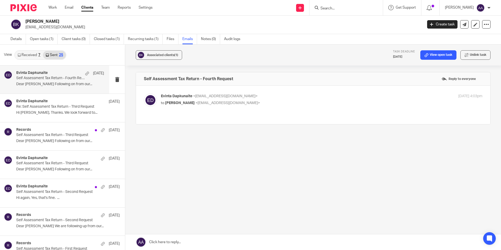
scroll to position [1, 0]
click at [357, 7] on input "Search" at bounding box center [343, 8] width 47 height 5
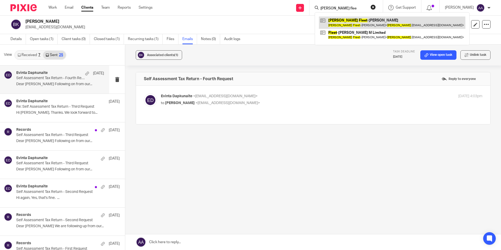
type input "martin flee"
click at [360, 26] on link at bounding box center [392, 23] width 147 height 12
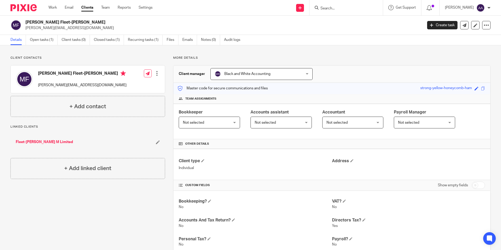
click at [375, 54] on div "Client contacts Martin Fleet-Chapman martin.fc@hotmail.co.uk Edit contact Creat…" at bounding box center [250, 221] width 501 height 352
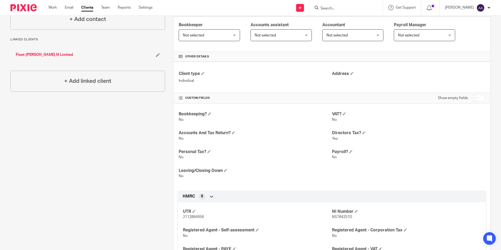
scroll to position [147, 0]
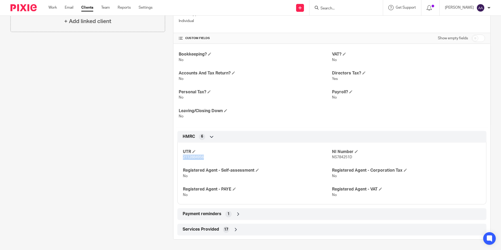
drag, startPoint x: 182, startPoint y: 158, endPoint x: 206, endPoint y: 157, distance: 23.1
click at [206, 157] on p "2112884956" at bounding box center [257, 157] width 149 height 5
copy span "2112884956"
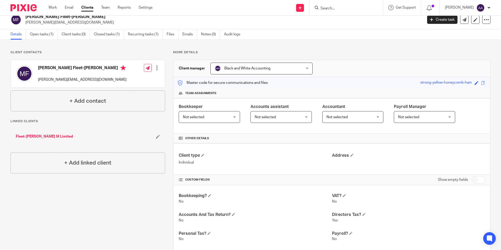
scroll to position [0, 0]
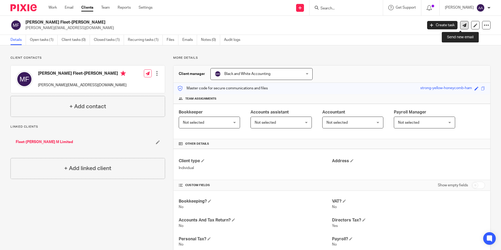
click at [463, 21] on link at bounding box center [464, 25] width 8 height 8
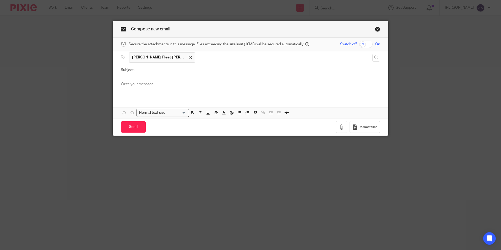
click at [151, 69] on input "Subject:" at bounding box center [258, 70] width 243 height 12
type input "HMRC Agent Authorisation"
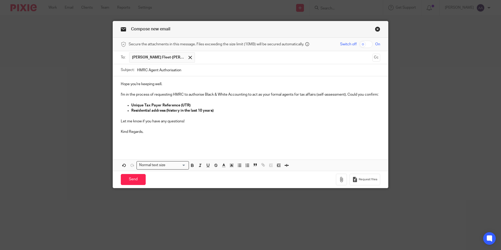
click at [121, 84] on p "Hope you're keeping well." at bounding box center [251, 84] width 260 height 5
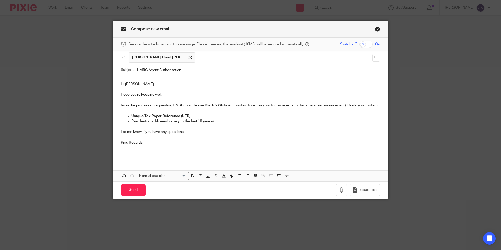
click at [152, 80] on div "Hi Martin Hope you're keeping well. I'm in the process of requesting HMRC to au…" at bounding box center [250, 118] width 275 height 84
click at [190, 116] on p "Unique Tax Payer Reference (UTR)" at bounding box center [255, 116] width 249 height 5
drag, startPoint x: 201, startPoint y: 115, endPoint x: 127, endPoint y: 117, distance: 73.4
click at [127, 117] on ul "Unique Tax Payer Reference (UTR) Residential address (history in the last 10 ye…" at bounding box center [251, 119] width 260 height 11
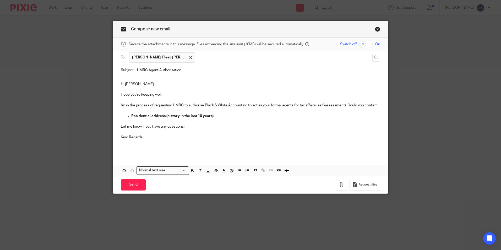
click at [179, 138] on p "Kind Regards," at bounding box center [251, 137] width 260 height 5
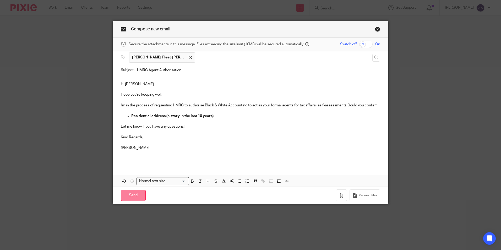
click at [133, 195] on input "Send" at bounding box center [133, 195] width 25 height 11
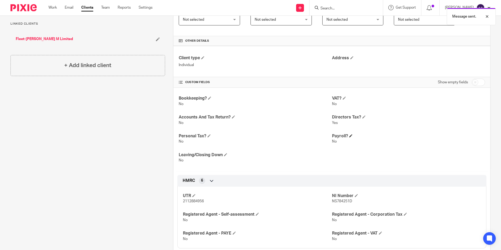
scroll to position [147, 0]
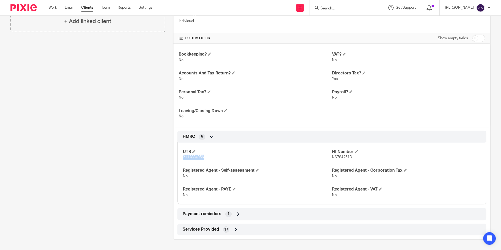
drag, startPoint x: 181, startPoint y: 157, endPoint x: 224, endPoint y: 160, distance: 43.4
click at [224, 160] on div "UTR 2112884956 NI Number NS784251D Registered Agent - Self-assessment No Regist…" at bounding box center [331, 172] width 309 height 66
copy span "2112884956"
click at [345, 7] on input "Search" at bounding box center [343, 8] width 47 height 5
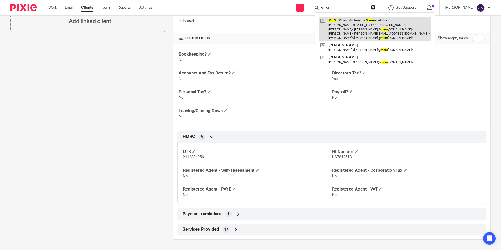
type input "MEM"
click at [347, 28] on link at bounding box center [375, 29] width 112 height 25
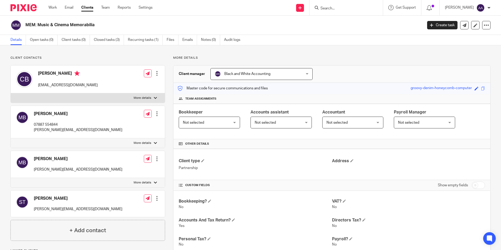
scroll to position [156, 0]
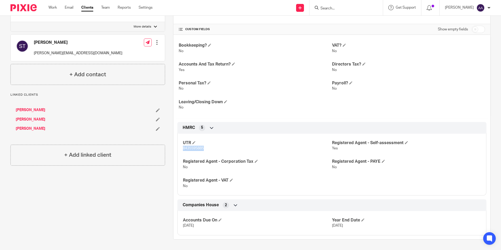
drag, startPoint x: 180, startPoint y: 148, endPoint x: 211, endPoint y: 147, distance: 30.2
click at [211, 147] on div "UTR 8435595885 Registered Agent - Self-assessment Yes Registered Agent - Corpor…" at bounding box center [331, 163] width 309 height 66
copy span "8435595885"
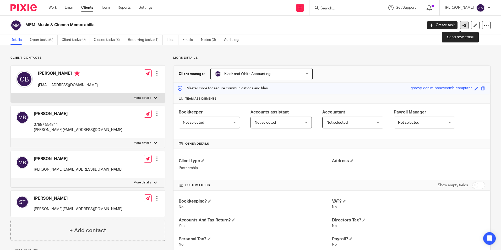
click at [460, 27] on link at bounding box center [464, 25] width 8 height 8
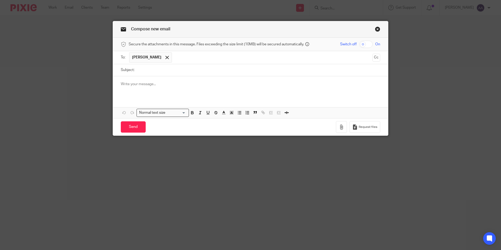
click at [157, 66] on input "Subject:" at bounding box center [258, 70] width 243 height 12
type input "HMRC Agent Authorisation"
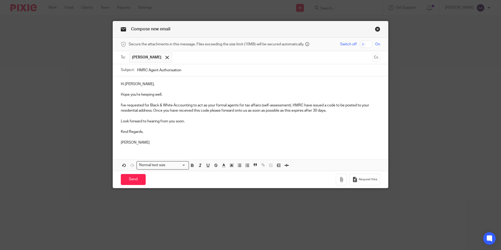
click at [288, 103] on p "I've requested for Black & White Accounting to act as your formal agents for ta…" at bounding box center [251, 108] width 260 height 11
click at [136, 110] on p "I've requested for Black & White Accounting to act as your formal agents for ta…" at bounding box center [251, 108] width 260 height 11
click at [150, 111] on p "I've requested for Black & White Accounting to act as your formal agents for ta…" at bounding box center [251, 108] width 260 height 11
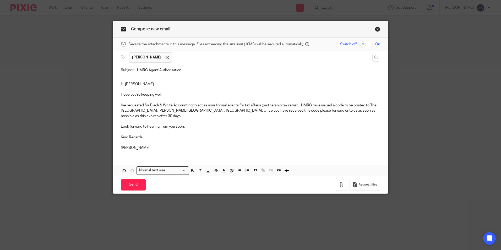
click at [238, 110] on p "I've requested for Black & White Accounting to act as your formal agents for ta…" at bounding box center [251, 111] width 260 height 16
drag, startPoint x: 244, startPoint y: 109, endPoint x: 242, endPoint y: 131, distance: 21.4
click at [244, 111] on p "I've requested for Black & White Accounting to act as your formal agents for ta…" at bounding box center [251, 111] width 260 height 16
drag, startPoint x: 370, startPoint y: 104, endPoint x: 239, endPoint y: 110, distance: 131.7
click at [239, 110] on p "I've requested for Black & White Accounting to act as your formal agents for ta…" at bounding box center [251, 111] width 260 height 16
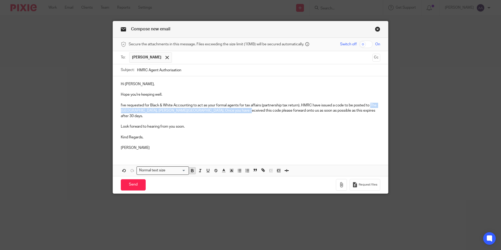
click at [193, 170] on icon "button" at bounding box center [192, 170] width 5 height 5
click at [198, 145] on p "Adam" at bounding box center [251, 147] width 260 height 5
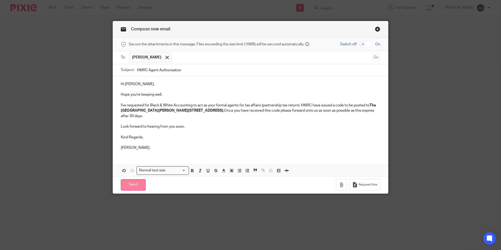
click at [132, 185] on input "Send" at bounding box center [133, 184] width 25 height 11
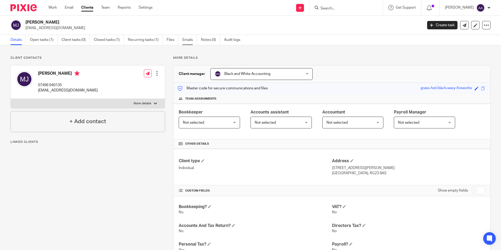
click at [193, 39] on link "Emails" at bounding box center [189, 40] width 15 height 10
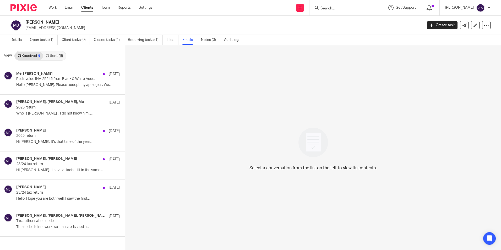
click at [55, 57] on link "Sent 15" at bounding box center [54, 56] width 23 height 8
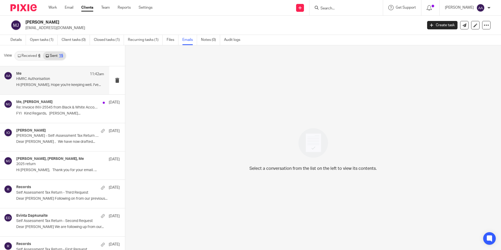
click at [28, 81] on p "HMRC Authorisation" at bounding box center [51, 79] width 70 height 4
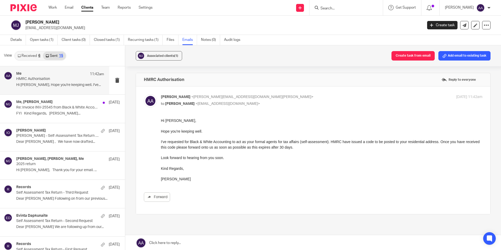
drag, startPoint x: 161, startPoint y: 130, endPoint x: 321, endPoint y: 248, distance: 198.6
drag, startPoint x: 161, startPoint y: 130, endPoint x: 165, endPoint y: 132, distance: 4.5
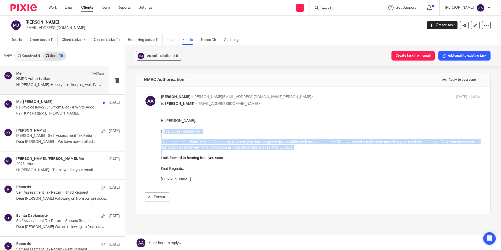
drag, startPoint x: 163, startPoint y: 131, endPoint x: 184, endPoint y: 161, distance: 37.4
click at [184, 161] on div "Hi Michael, Hope you're keeping well. I've requested for Black & White Accounti…" at bounding box center [322, 150] width 322 height 64
drag, startPoint x: 184, startPoint y: 161, endPoint x: 162, endPoint y: 129, distance: 39.2
click at [162, 129] on p "Hope you're keeping well." at bounding box center [322, 131] width 322 height 5
drag, startPoint x: 162, startPoint y: 129, endPoint x: 169, endPoint y: 158, distance: 29.8
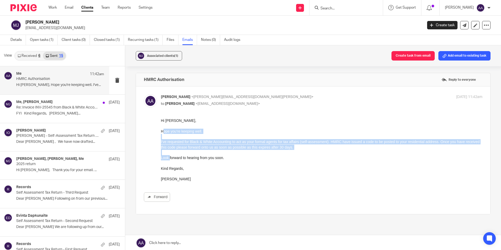
click at [169, 158] on div "Hi Michael, Hope you're keeping well. I've requested for Black & White Accounti…" at bounding box center [322, 150] width 322 height 64
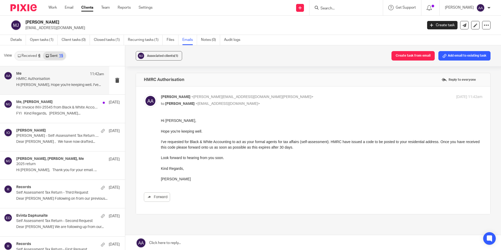
drag, startPoint x: 169, startPoint y: 158, endPoint x: 161, endPoint y: 131, distance: 27.6
click at [161, 131] on p "Hope you're keeping well." at bounding box center [322, 131] width 322 height 5
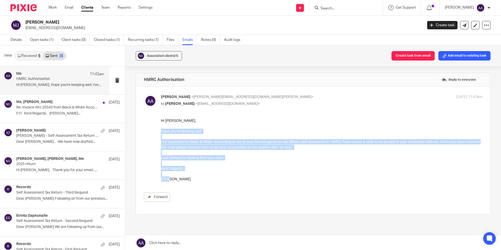
drag, startPoint x: 161, startPoint y: 131, endPoint x: 170, endPoint y: 179, distance: 48.5
click at [170, 179] on div "Hi Michael, Hope you're keeping well. I've requested for Black & White Accounti…" at bounding box center [322, 150] width 322 height 64
copy div "Hope you're keeping well. I've requested for Black & White Accounting to act as…"
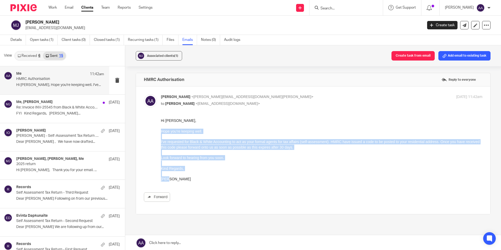
copy div "Hope you're keeping well. I've requested for Black & White Accounting to act as…"
click at [286, 155] on div "Hi Michael, Hope you're keeping well. I've requested for Black & White Accounti…" at bounding box center [322, 150] width 322 height 64
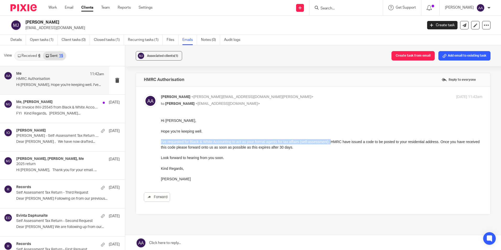
drag, startPoint x: 329, startPoint y: 142, endPoint x: 338, endPoint y: 151, distance: 12.6
click at [338, 151] on div "Hi Michael, Hope you're keeping well. I've requested for Black & White Accounti…" at bounding box center [322, 150] width 322 height 64
copy p "I've requested for Black & White Accounting to act as your formal agents for ta…"
click at [386, 168] on p "Kind Regards," at bounding box center [322, 168] width 322 height 5
click at [347, 9] on input "Search" at bounding box center [343, 8] width 47 height 5
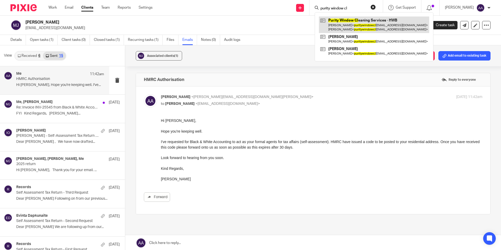
type input "purity window cl"
click at [379, 20] on link at bounding box center [374, 25] width 110 height 16
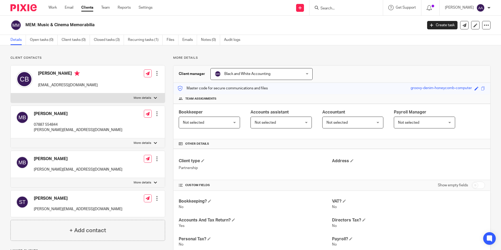
click at [340, 9] on input "Search" at bounding box center [343, 8] width 47 height 5
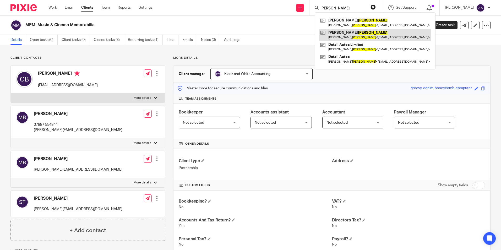
type input "Danzey"
click at [358, 34] on link at bounding box center [375, 35] width 112 height 12
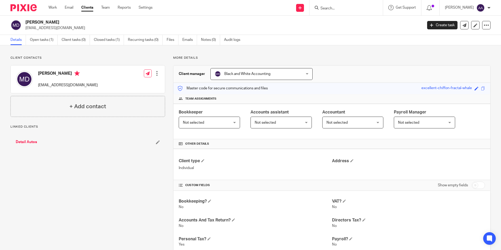
click at [74, 51] on div "Client contacts [PERSON_NAME] [EMAIL_ADDRESS][DOMAIN_NAME] Edit contact Create …" at bounding box center [250, 221] width 501 height 352
click at [105, 173] on div "Client contacts [PERSON_NAME] [EMAIL_ADDRESS][DOMAIN_NAME] Edit contact Create …" at bounding box center [83, 221] width 163 height 331
click at [376, 54] on div "Client contacts Monica Danzey info@detailautos.co.uk Edit contact Create client…" at bounding box center [250, 221] width 501 height 352
click at [371, 60] on p "More details" at bounding box center [331, 58] width 317 height 4
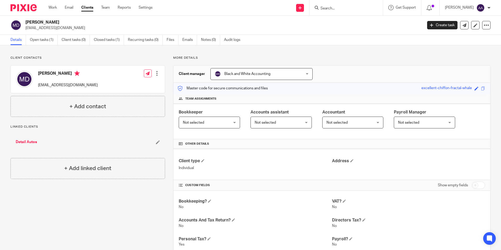
click at [352, 68] on div "Client manager Black and White Accounting Black and White Accounting Adam Abdul…" at bounding box center [332, 74] width 317 height 17
click at [181, 38] on ul "Details Open tasks (1) Client tasks (0) Closed tasks (1) Recurring tasks (0) Fi…" at bounding box center [129, 40] width 238 height 10
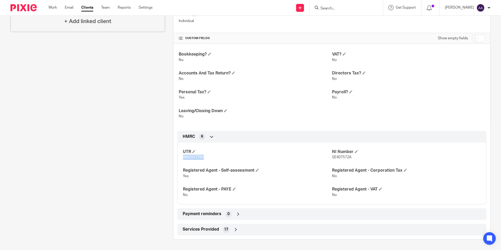
drag, startPoint x: 180, startPoint y: 155, endPoint x: 213, endPoint y: 161, distance: 33.8
click at [213, 161] on div "UTR 9862577795 NI Number SE407572A Registered Agent - Self-assessment Yes Regis…" at bounding box center [331, 172] width 309 height 66
copy span "9862577795"
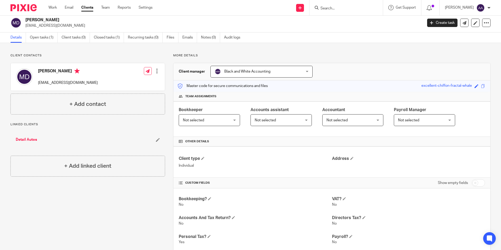
scroll to position [0, 0]
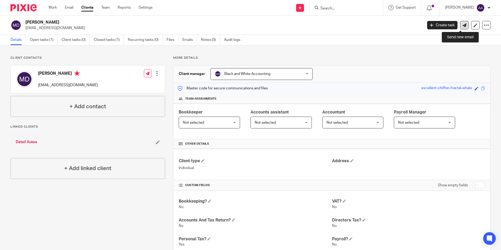
click at [463, 25] on icon at bounding box center [465, 25] width 4 height 4
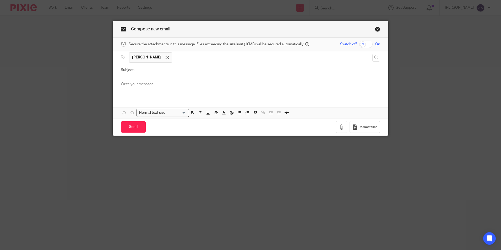
click at [153, 62] on span "[PERSON_NAME]" at bounding box center [150, 57] width 42 height 10
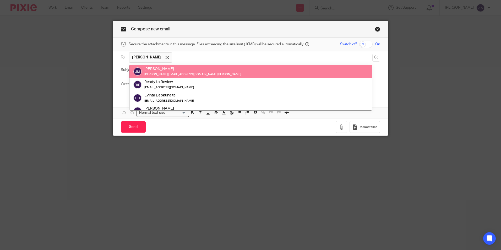
click at [152, 66] on div "[PERSON_NAME]" at bounding box center [192, 68] width 97 height 5
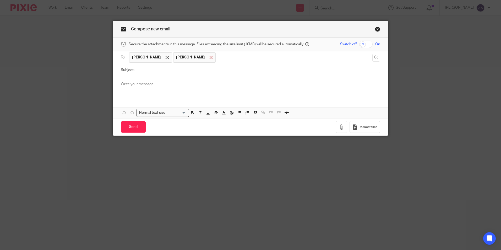
click at [209, 57] on span at bounding box center [210, 57] width 3 height 3
click at [155, 75] on input "Subject:" at bounding box center [258, 70] width 243 height 12
type input "HMRC Agent Authorisation"
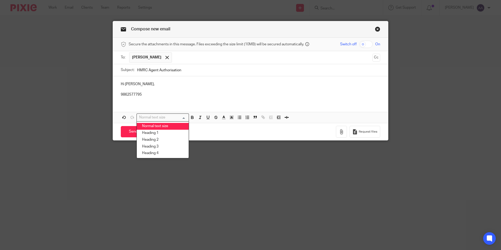
drag, startPoint x: 154, startPoint y: 114, endPoint x: 133, endPoint y: 102, distance: 24.8
click at [130, 104] on div "Hi Monica, 9862577795 Attachments Normal text size Loading... Normal text size …" at bounding box center [250, 99] width 275 height 47
click at [163, 92] on p "9862577795" at bounding box center [251, 94] width 260 height 5
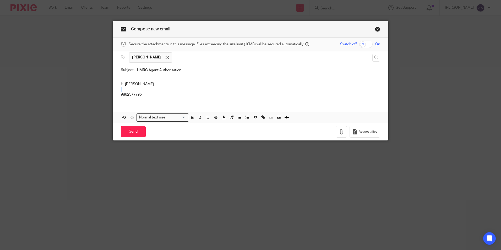
drag, startPoint x: 160, startPoint y: 91, endPoint x: 104, endPoint y: 95, distance: 56.0
click at [98, 94] on div "Compose new email Secure the attachments in this message. Files exceeding the s…" at bounding box center [250, 125] width 501 height 250
drag, startPoint x: 142, startPoint y: 95, endPoint x: 118, endPoint y: 93, distance: 24.7
click at [118, 93] on div "Hi Monica, 9862577795" at bounding box center [250, 88] width 275 height 25
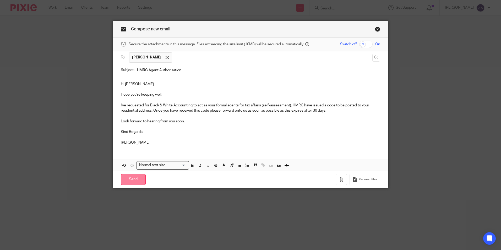
click at [128, 180] on input "Send" at bounding box center [133, 179] width 25 height 11
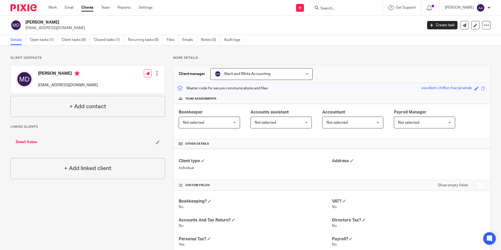
click at [339, 12] on div at bounding box center [346, 7] width 73 height 15
click at [339, 8] on input "Search" at bounding box center [343, 8] width 47 height 5
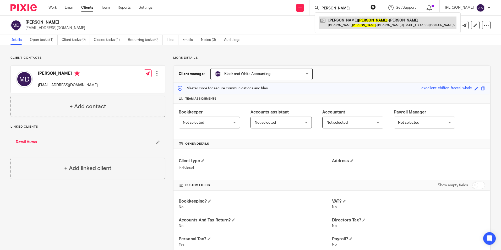
type input "[PERSON_NAME]"
click at [362, 28] on link at bounding box center [388, 23] width 138 height 12
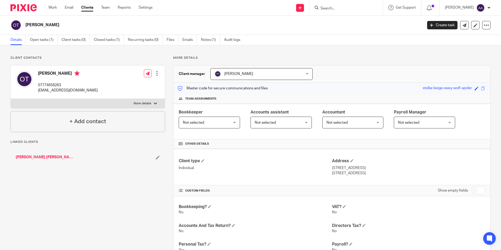
drag, startPoint x: 247, startPoint y: 33, endPoint x: 242, endPoint y: 34, distance: 4.6
drag, startPoint x: 242, startPoint y: 34, endPoint x: 116, endPoint y: 213, distance: 219.1
click at [112, 219] on div "Client contacts [PERSON_NAME] 07774658263 [EMAIL_ADDRESS][DOMAIN_NAME] Edit con…" at bounding box center [83, 224] width 163 height 336
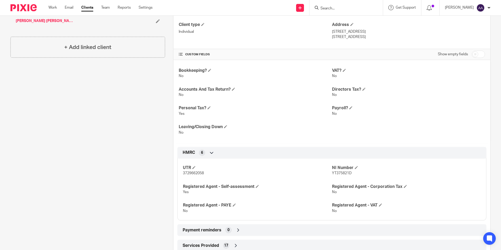
scroll to position [152, 0]
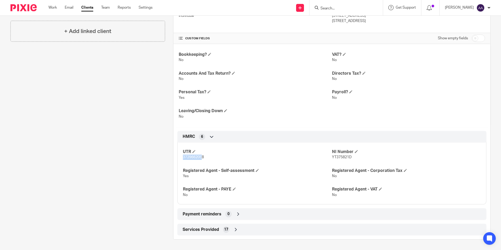
drag, startPoint x: 186, startPoint y: 158, endPoint x: 201, endPoint y: 158, distance: 15.5
click at [201, 158] on span "3729662058" at bounding box center [193, 157] width 21 height 4
click at [198, 160] on p "3729662058" at bounding box center [257, 157] width 149 height 5
drag, startPoint x: 203, startPoint y: 157, endPoint x: 177, endPoint y: 158, distance: 26.2
click at [177, 158] on div "UTR 3729662058 NI Number YT375821D Registered Agent - Self-assessment Yes Regis…" at bounding box center [331, 172] width 309 height 66
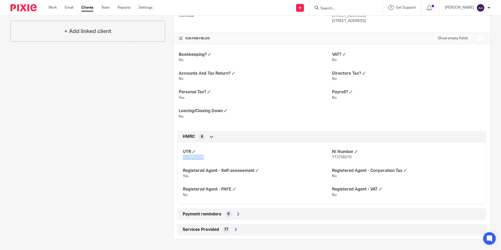
copy span "3729662058"
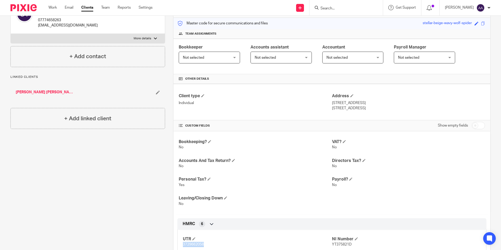
scroll to position [0, 0]
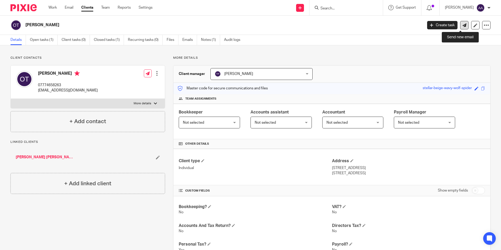
click at [460, 22] on link at bounding box center [464, 25] width 8 height 8
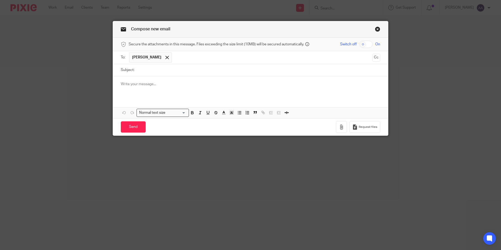
click at [171, 72] on input "Subject:" at bounding box center [258, 70] width 243 height 12
type input "HMRC Agent Authorisation"
click at [134, 84] on p at bounding box center [251, 84] width 260 height 5
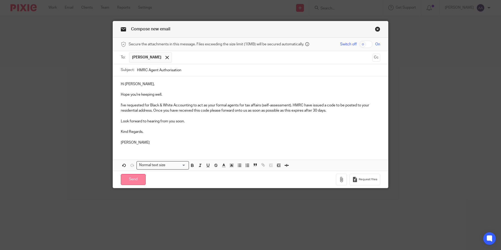
click at [137, 179] on input "Send" at bounding box center [133, 179] width 25 height 11
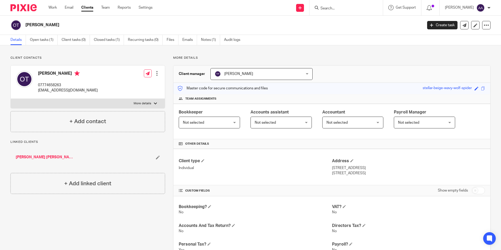
click at [348, 8] on input "Search" at bounding box center [343, 8] width 47 height 5
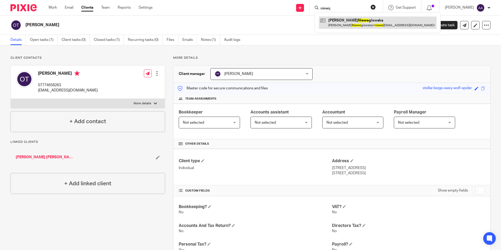
type input "niewq"
click at [390, 20] on link at bounding box center [378, 23] width 118 height 12
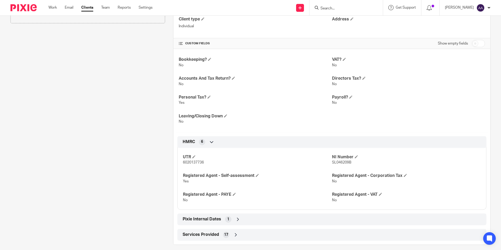
scroll to position [147, 0]
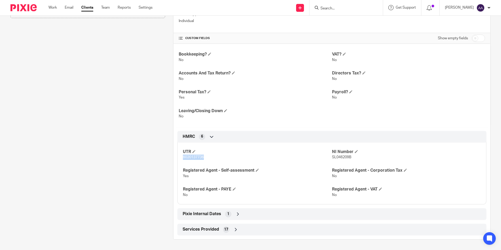
drag, startPoint x: 180, startPoint y: 158, endPoint x: 204, endPoint y: 157, distance: 24.6
click at [204, 157] on div "UTR 6020137736 NI Number SL046209B Registered Agent - Self-assessment Yes Regis…" at bounding box center [331, 172] width 309 height 66
copy span "6020137736"
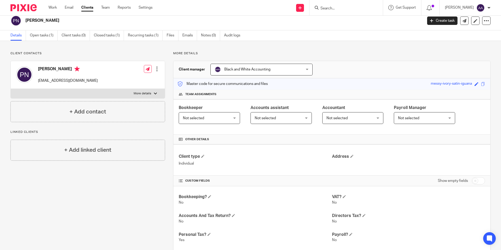
scroll to position [0, 0]
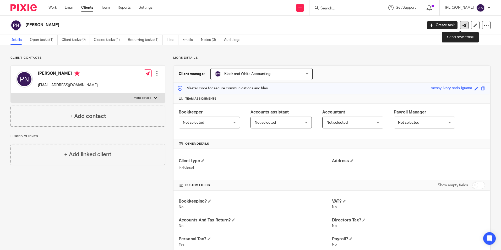
click at [463, 24] on icon at bounding box center [465, 25] width 4 height 4
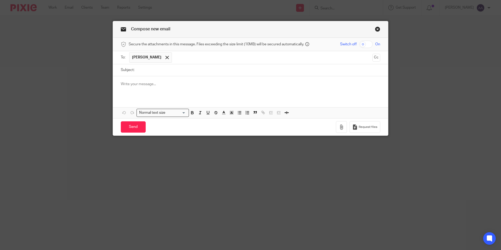
click at [164, 72] on input "Subject:" at bounding box center [258, 70] width 243 height 12
type input "HMRC Agent Authorisation"
click at [144, 89] on div at bounding box center [250, 86] width 275 height 20
click at [147, 89] on div "Hi [PERSON_NAME]" at bounding box center [250, 86] width 275 height 20
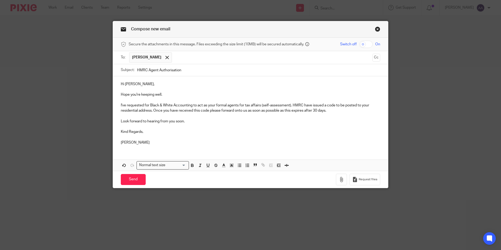
click at [150, 110] on p "I've requested for Black & White Accounting to act as your formal agents for ta…" at bounding box center [251, 108] width 260 height 11
click at [141, 180] on input "Send" at bounding box center [133, 179] width 25 height 11
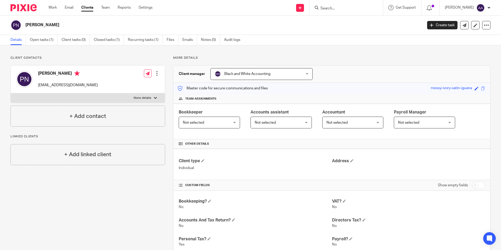
click at [340, 50] on div "Client contacts Paulina Nieweglowska niewegpa@gmail.com Edit contact Create cli…" at bounding box center [250, 221] width 501 height 352
click at [354, 6] on input "Search" at bounding box center [343, 8] width 47 height 5
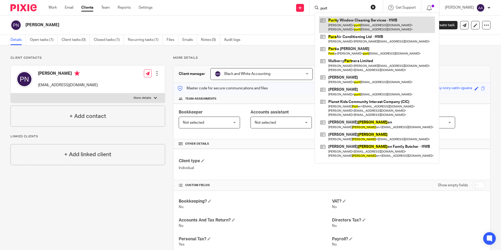
type input "purt"
click at [357, 20] on link at bounding box center [377, 25] width 116 height 16
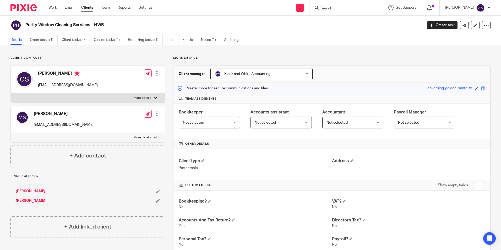
click at [336, 8] on input "Search" at bounding box center [343, 8] width 47 height 5
click at [352, 7] on input "Search" at bounding box center [343, 8] width 47 height 5
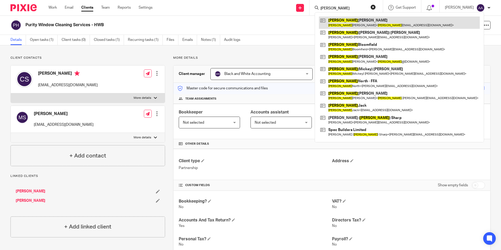
type input "michael"
click at [356, 21] on link at bounding box center [399, 23] width 161 height 12
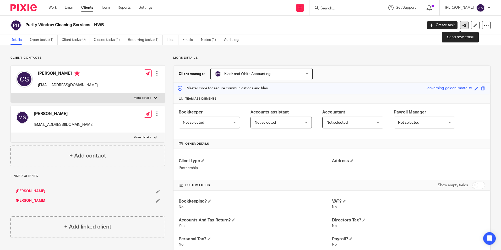
click at [460, 26] on link at bounding box center [464, 25] width 8 height 8
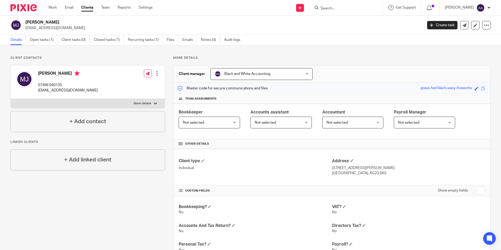
click at [201, 41] on ul "Details Open tasks (1) Client tasks (0) Closed tasks (1) Recurring tasks (1) Fi…" at bounding box center [129, 40] width 238 height 10
click at [191, 40] on link "Emails" at bounding box center [189, 40] width 15 height 10
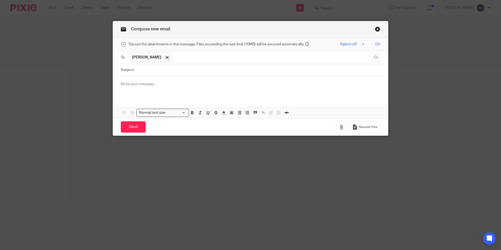
click at [169, 70] on input "Subject:" at bounding box center [258, 70] width 243 height 12
type input "HMRC Agent Authorisation"
click at [139, 82] on p at bounding box center [251, 84] width 260 height 5
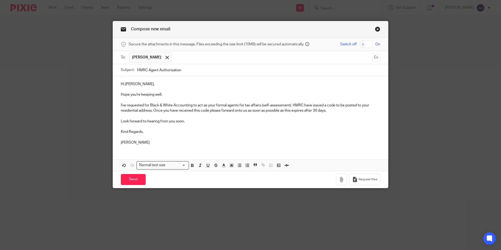
click at [289, 103] on p at bounding box center [251, 100] width 260 height 5
drag, startPoint x: 290, startPoint y: 104, endPoint x: 289, endPoint y: 112, distance: 7.4
click at [289, 105] on p "I've requested for Black & White Accounting to act as your formal agents for ta…" at bounding box center [251, 108] width 260 height 11
click at [136, 109] on p "I've requested for Black & White Accounting to act as your formal agents for ta…" at bounding box center [251, 108] width 260 height 11
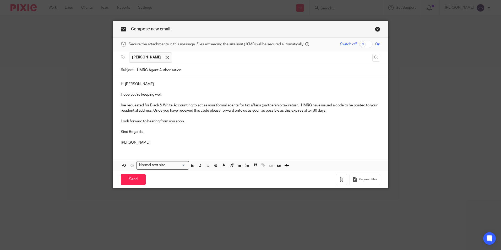
drag, startPoint x: 151, startPoint y: 110, endPoint x: 151, endPoint y: 117, distance: 7.3
click at [151, 111] on p "I've requested for Black & White Accounting to act as your formal agents for ta…" at bounding box center [251, 108] width 260 height 11
drag, startPoint x: 150, startPoint y: 110, endPoint x: 149, endPoint y: 115, distance: 5.1
click at [150, 111] on p "I've requested for Black & White Accounting to act as your formal agents for ta…" at bounding box center [251, 108] width 260 height 11
drag, startPoint x: 371, startPoint y: 104, endPoint x: 239, endPoint y: 110, distance: 132.0
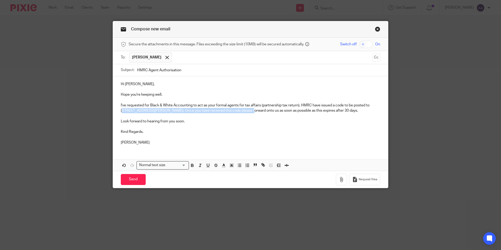
click at [239, 110] on p "I've requested for Black & White Accounting to act as your formal agents for ta…" at bounding box center [251, 108] width 260 height 11
click at [370, 103] on p at bounding box center [251, 100] width 260 height 5
drag, startPoint x: 370, startPoint y: 104, endPoint x: 230, endPoint y: 109, distance: 140.1
click at [230, 109] on p "I've requested for Black & White Accounting to act as your formal agents for ta…" at bounding box center [251, 108] width 260 height 11
click at [191, 168] on icon "button" at bounding box center [192, 165] width 5 height 5
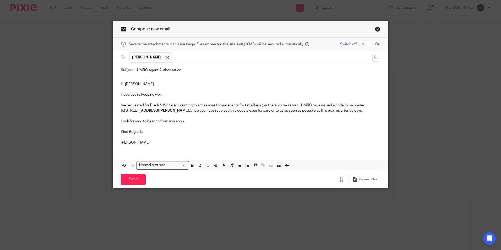
drag, startPoint x: 209, startPoint y: 139, endPoint x: 220, endPoint y: 146, distance: 12.7
click at [210, 134] on p "Kind Regards," at bounding box center [251, 131] width 260 height 5
click at [125, 184] on input "Send" at bounding box center [133, 179] width 25 height 11
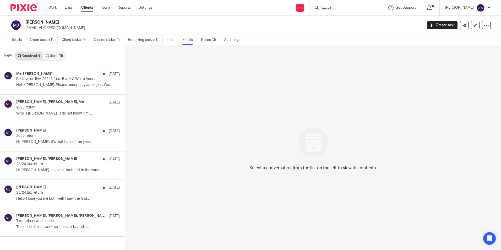
click at [52, 53] on link "Sent 15" at bounding box center [54, 56] width 23 height 8
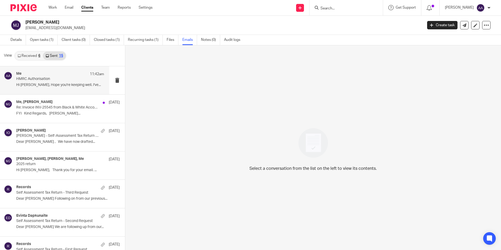
click at [50, 71] on div "Me 11:42am HMRC Authorisation Hi [PERSON_NAME], Hope you're keeping well. I've.…" at bounding box center [54, 80] width 109 height 28
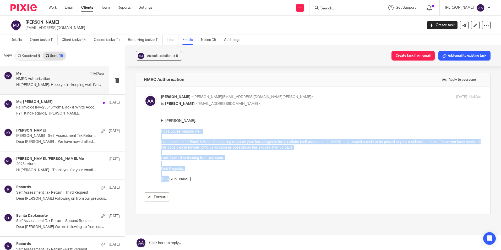
drag, startPoint x: 161, startPoint y: 130, endPoint x: 182, endPoint y: 179, distance: 53.9
click at [182, 179] on div "Hi Michael, Hope you're keeping well. I've requested for Black & White Accounti…" at bounding box center [322, 150] width 322 height 64
copy div "Hope you're keeping well. I've requested for Black & White Accounting to act as…"
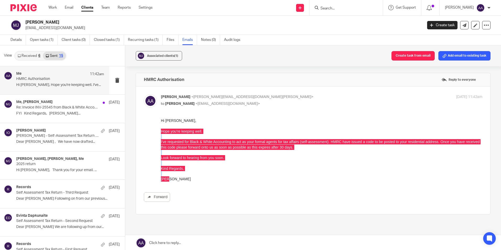
click at [351, 7] on input "Search" at bounding box center [343, 8] width 47 height 5
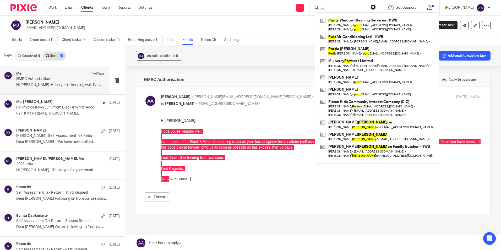
type input "p"
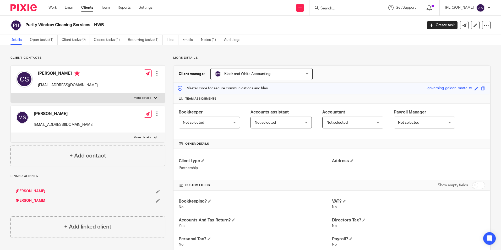
click at [370, 55] on div "Client contacts [PERSON_NAME] [EMAIL_ADDRESS][DOMAIN_NAME] Edit contact Create …" at bounding box center [250, 194] width 501 height 299
drag, startPoint x: 374, startPoint y: 60, endPoint x: 375, endPoint y: 64, distance: 4.1
click at [375, 64] on div "More details Client manager Black and White Accounting Black and White Accounti…" at bounding box center [328, 195] width 326 height 278
click at [330, 53] on div "Client contacts Craig Smith puritywindowcleaning@gmail.com Edit contact Create …" at bounding box center [250, 194] width 501 height 299
click at [274, 56] on div "Client contacts Craig Smith puritywindowcleaning@gmail.com Edit contact Create …" at bounding box center [250, 194] width 501 height 299
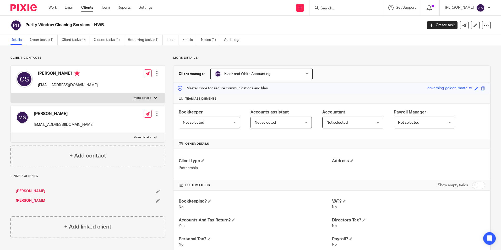
click at [349, 9] on input "Search" at bounding box center [343, 8] width 47 height 5
click at [328, 62] on div "More details Client manager Black and White Accounting Black and White Accounti…" at bounding box center [328, 195] width 326 height 278
click at [338, 62] on div "More details Client manager Black and White Accounting Black and White Accounti…" at bounding box center [328, 195] width 326 height 278
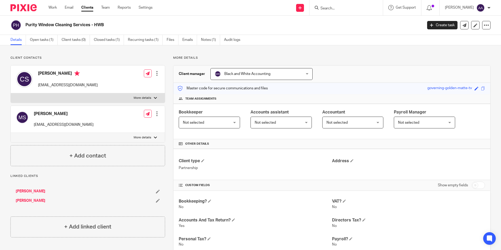
click at [380, 63] on div "More details Client manager Black and White Accounting Black and White Accounti…" at bounding box center [328, 195] width 326 height 278
click at [366, 62] on div "More details Client manager Black and White Accounting Black and White Accounti…" at bounding box center [328, 195] width 326 height 278
click at [366, 61] on div "More details Client manager Black and White Accounting Black and White Accounti…" at bounding box center [328, 195] width 326 height 278
click at [354, 64] on div "More details Client manager Black and White Accounting Black and White Accounti…" at bounding box center [328, 195] width 326 height 278
click at [339, 12] on div at bounding box center [346, 7] width 73 height 15
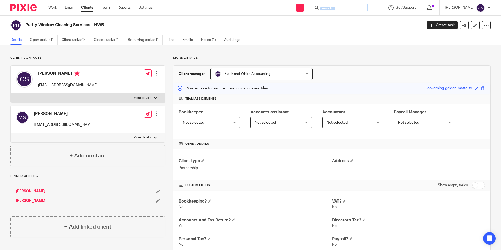
click at [339, 12] on div at bounding box center [346, 7] width 73 height 15
drag, startPoint x: 339, startPoint y: 12, endPoint x: 314, endPoint y: 44, distance: 40.1
click at [314, 43] on div "Details Open tasks (1) Client tasks (0) Closed tasks (1) Recurring tasks (1) Fi…" at bounding box center [250, 40] width 501 height 10
click at [436, 66] on div "Client manager Black and White Accounting Black and White Accounting Adam Abdul…" at bounding box center [332, 74] width 317 height 17
click at [364, 9] on input "Search" at bounding box center [343, 8] width 47 height 5
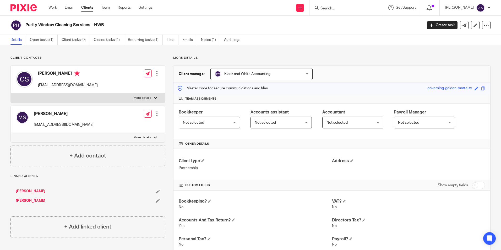
click at [366, 70] on div "Client manager Black and White Accounting Black and White Accounting Adam Abdul…" at bounding box center [332, 74] width 317 height 17
drag, startPoint x: 392, startPoint y: 48, endPoint x: 445, endPoint y: 26, distance: 57.6
click at [392, 48] on div "Client contacts Craig Smith puritywindowcleaning@gmail.com Edit contact Create …" at bounding box center [250, 194] width 501 height 299
click at [484, 25] on icon at bounding box center [486, 25] width 5 height 5
drag, startPoint x: 379, startPoint y: 28, endPoint x: 373, endPoint y: 30, distance: 6.0
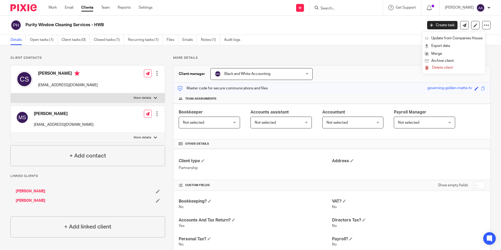
click at [376, 29] on div "Purity Window Cleaning Services - HWB" at bounding box center [214, 25] width 409 height 11
click at [409, 30] on div "Purity Window Cleaning Services - HWB" at bounding box center [214, 25] width 409 height 11
click at [396, 39] on div "Details Open tasks (1) Client tasks (0) Closed tasks (1) Recurring tasks (1) Fi…" at bounding box center [250, 40] width 501 height 10
click at [369, 74] on div "Client manager Black and White Accounting Black and White Accounting Adam Abdul…" at bounding box center [332, 74] width 317 height 17
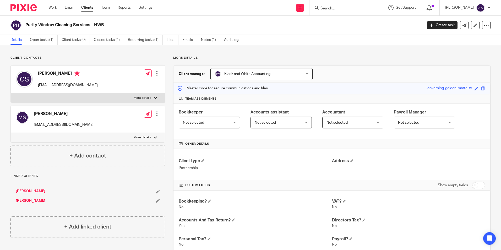
click at [369, 58] on p "More details" at bounding box center [331, 58] width 317 height 4
click at [354, 7] on input "Search" at bounding box center [343, 8] width 47 height 5
type input "p"
click at [142, 103] on label "More details" at bounding box center [88, 97] width 154 height 9
click at [11, 93] on input "More details" at bounding box center [10, 93] width 0 height 0
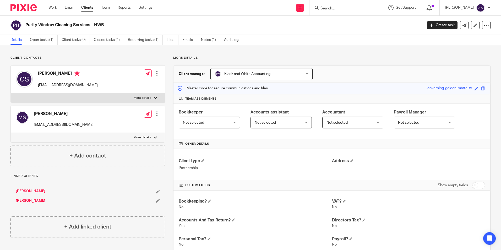
checkbox input "true"
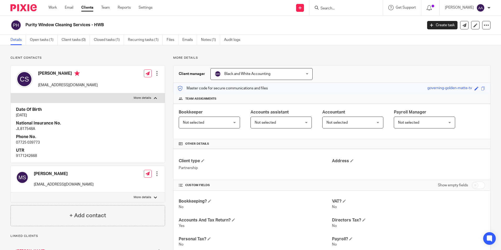
click at [346, 12] on div at bounding box center [346, 7] width 73 height 15
click at [344, 7] on input "Search" at bounding box center [343, 8] width 47 height 5
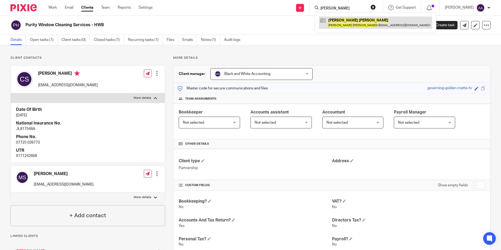
type input "sharon luff"
click at [349, 24] on link at bounding box center [375, 23] width 113 height 12
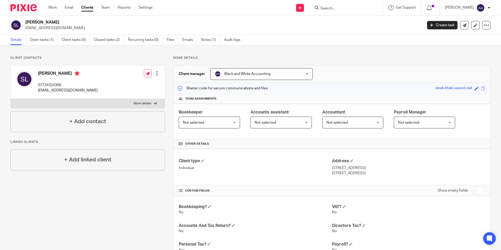
scroll to position [152, 0]
